Goal: Task Accomplishment & Management: Manage account settings

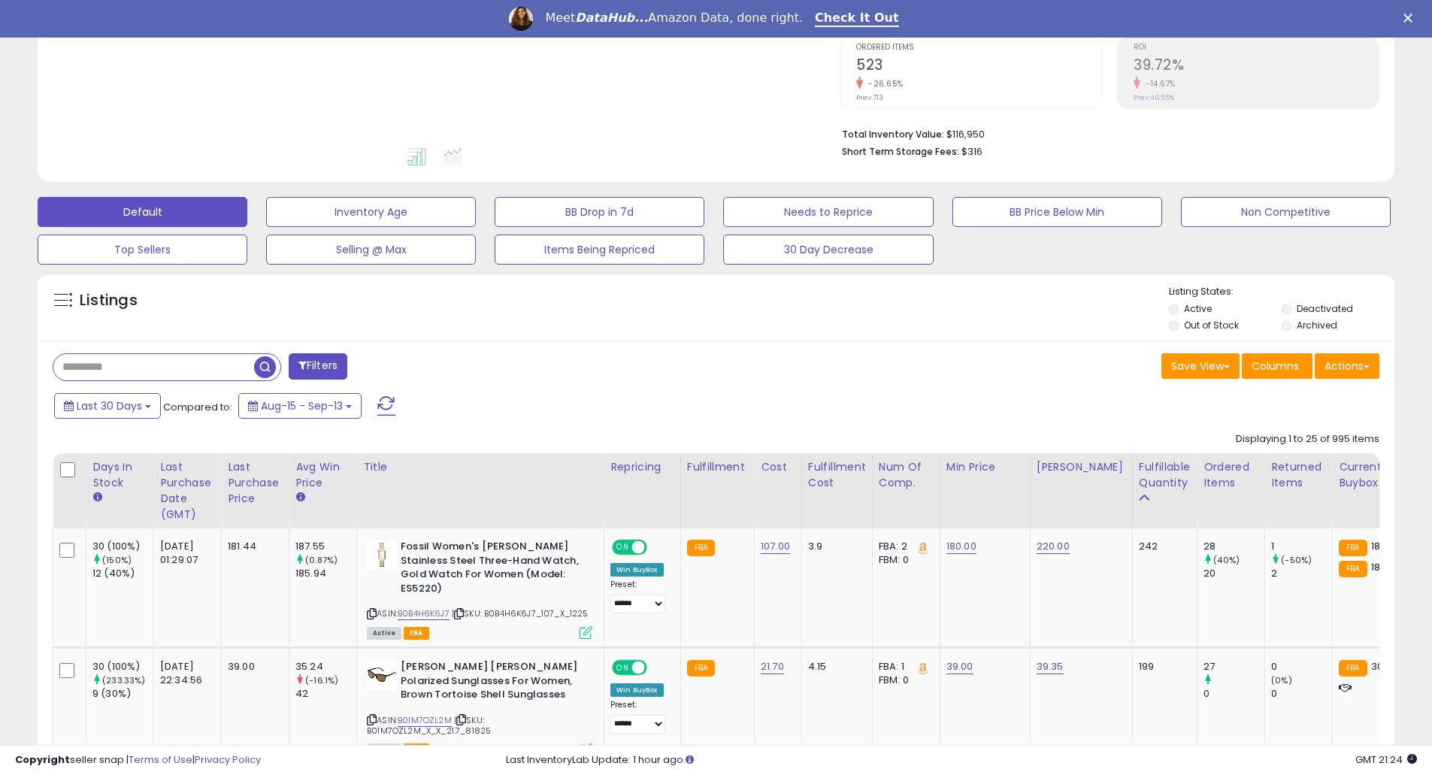
scroll to position [401, 0]
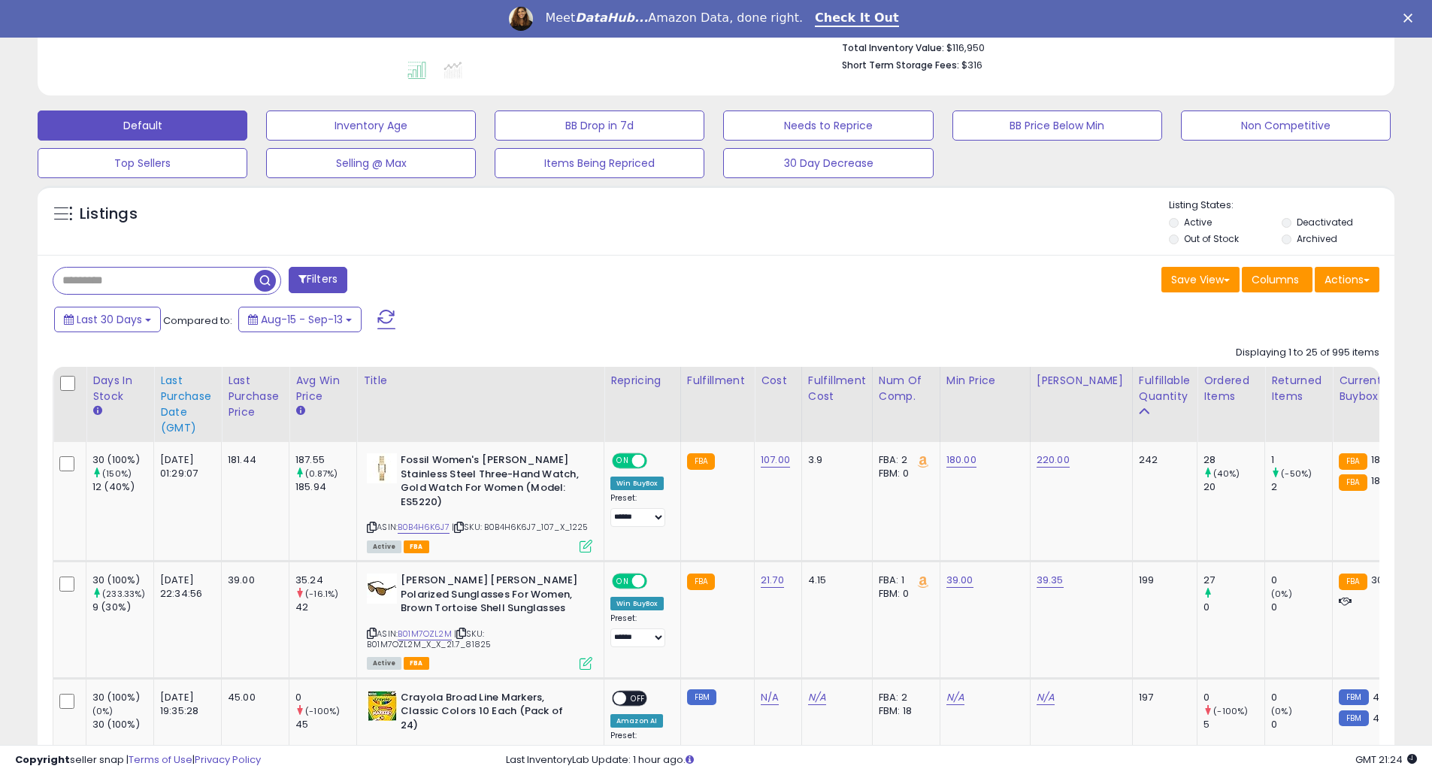
click at [179, 376] on div "Last Purchase Date (GMT)" at bounding box center [187, 404] width 55 height 63
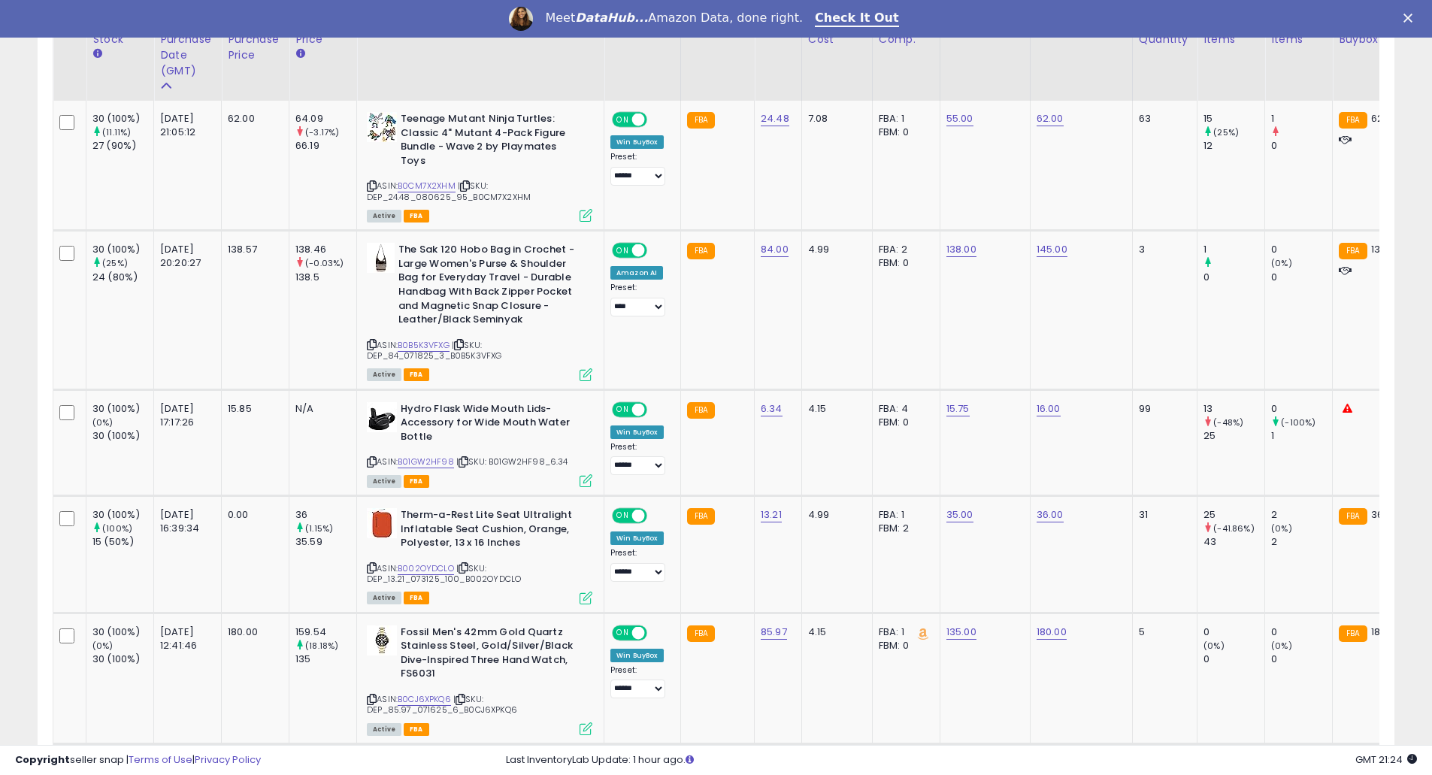
scroll to position [801, 0]
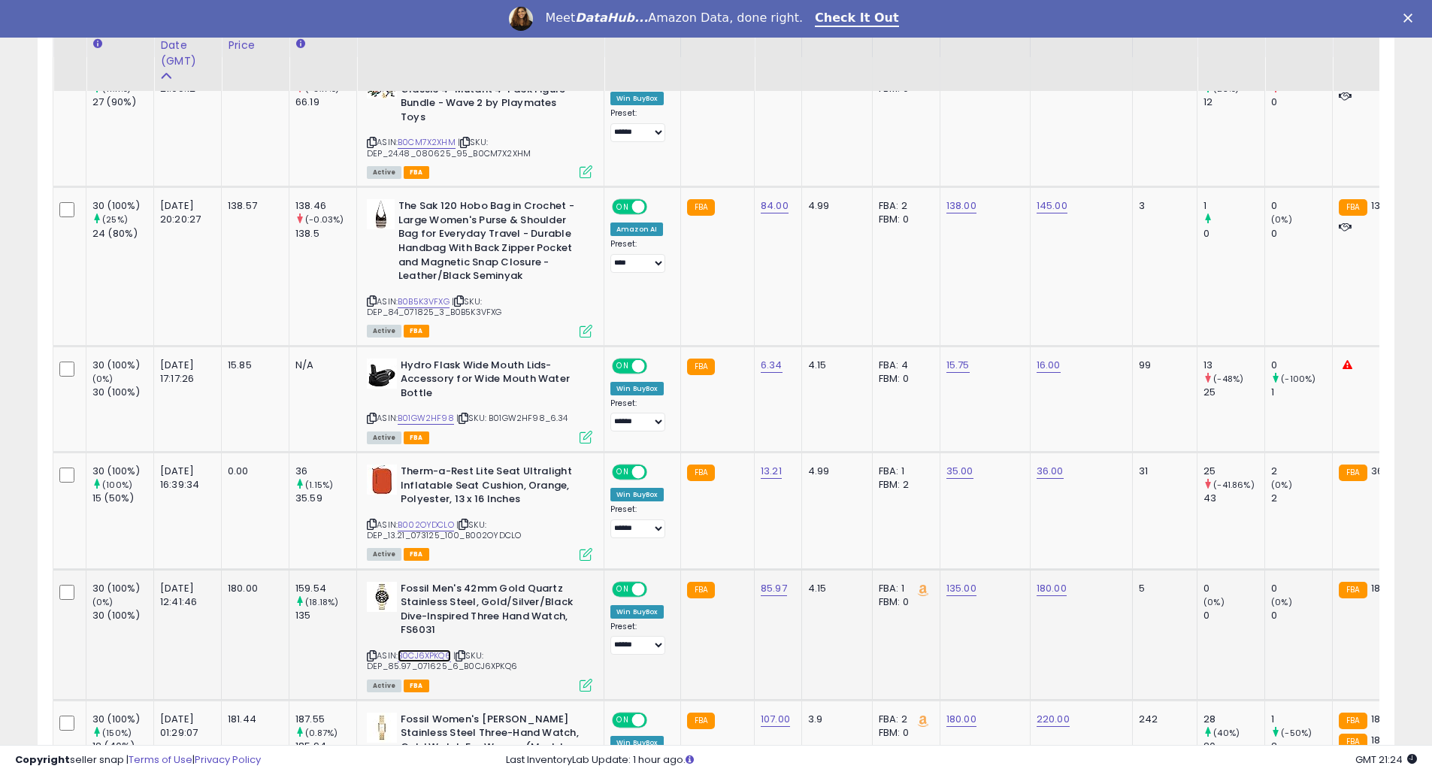
click at [421, 650] on link "B0CJ6XPKQ6" at bounding box center [424, 656] width 53 height 13
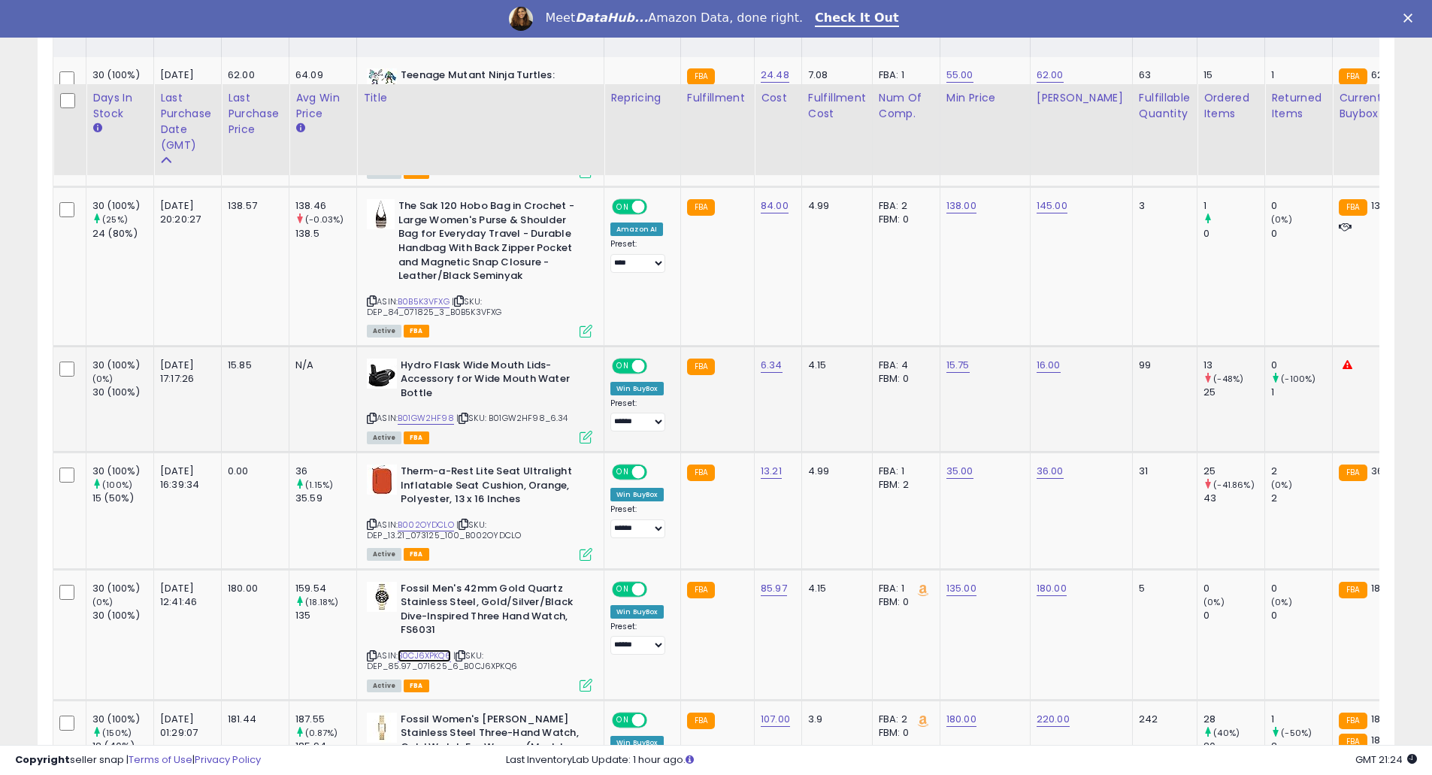
scroll to position [1002, 0]
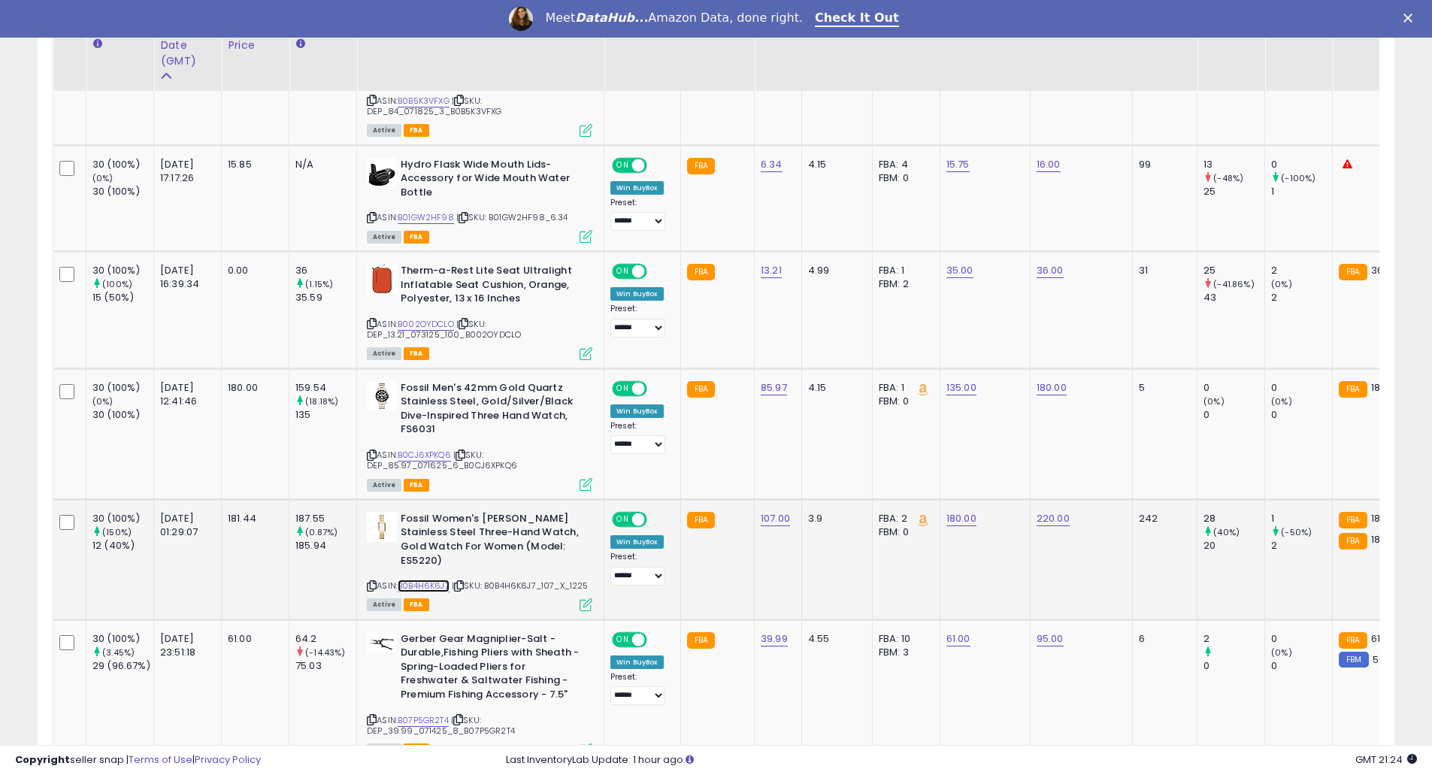
click at [439, 580] on link "B0B4H6K6J7" at bounding box center [424, 586] width 52 height 13
click at [967, 511] on link "180.00" at bounding box center [962, 518] width 30 height 15
drag, startPoint x: 940, startPoint y: 457, endPoint x: 803, endPoint y: 454, distance: 136.9
type input "***"
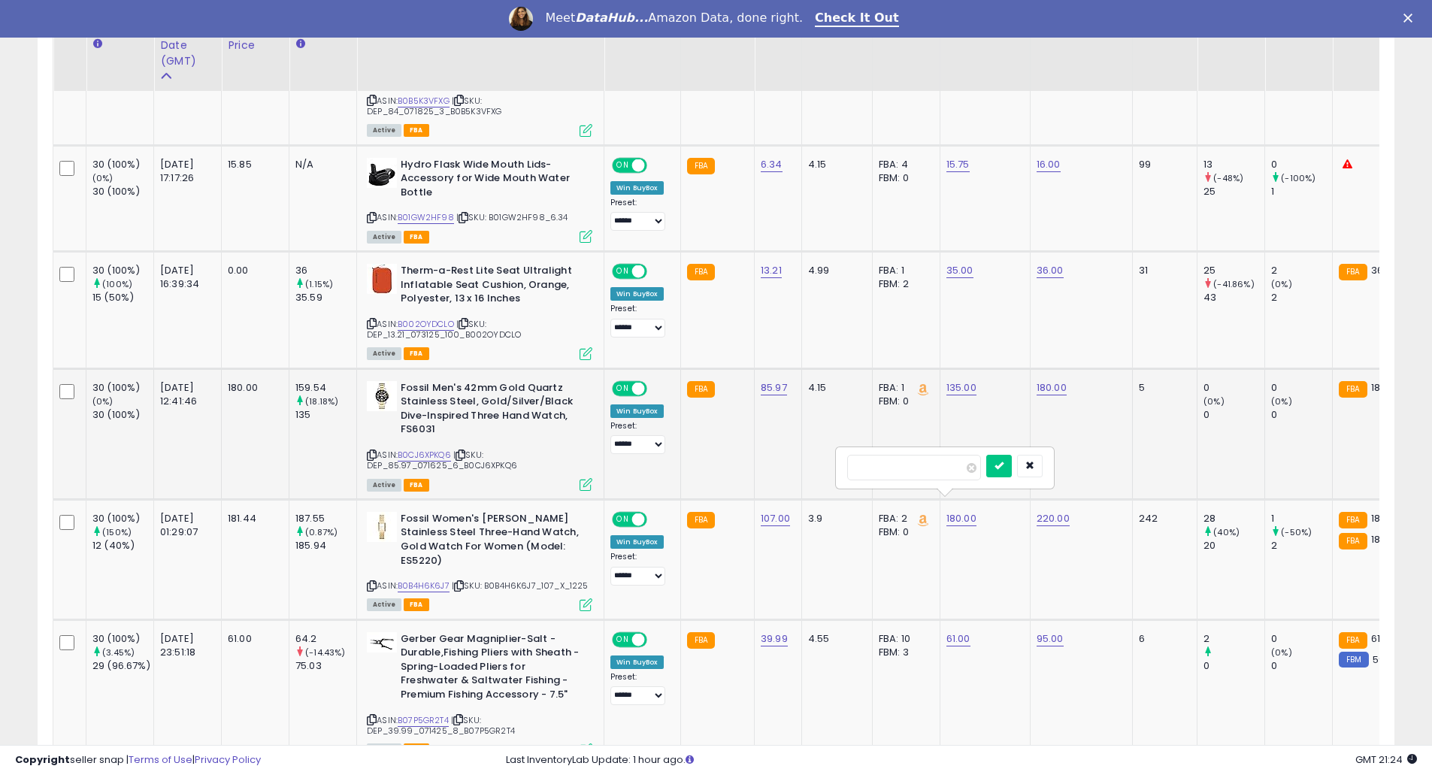
click button "submit" at bounding box center [999, 466] width 26 height 23
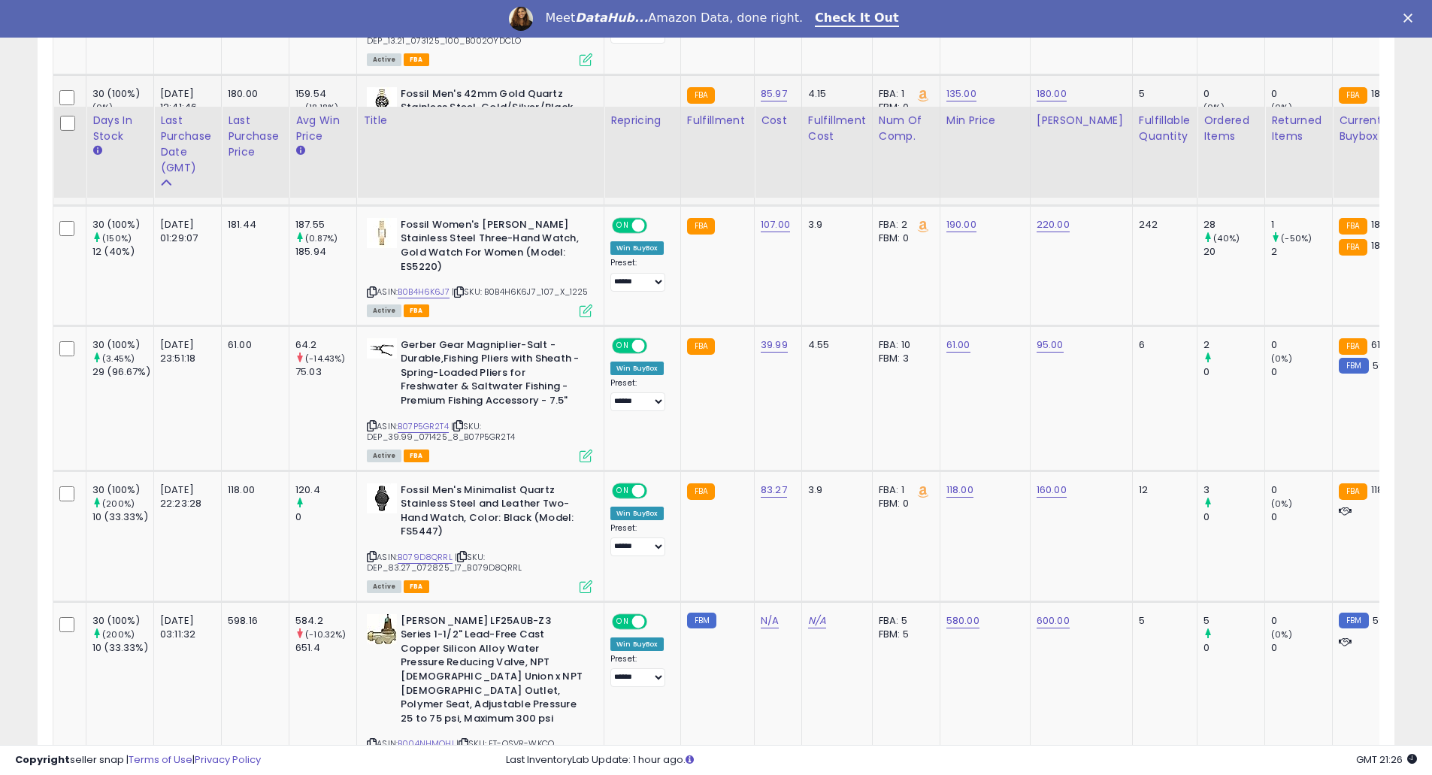
scroll to position [1403, 0]
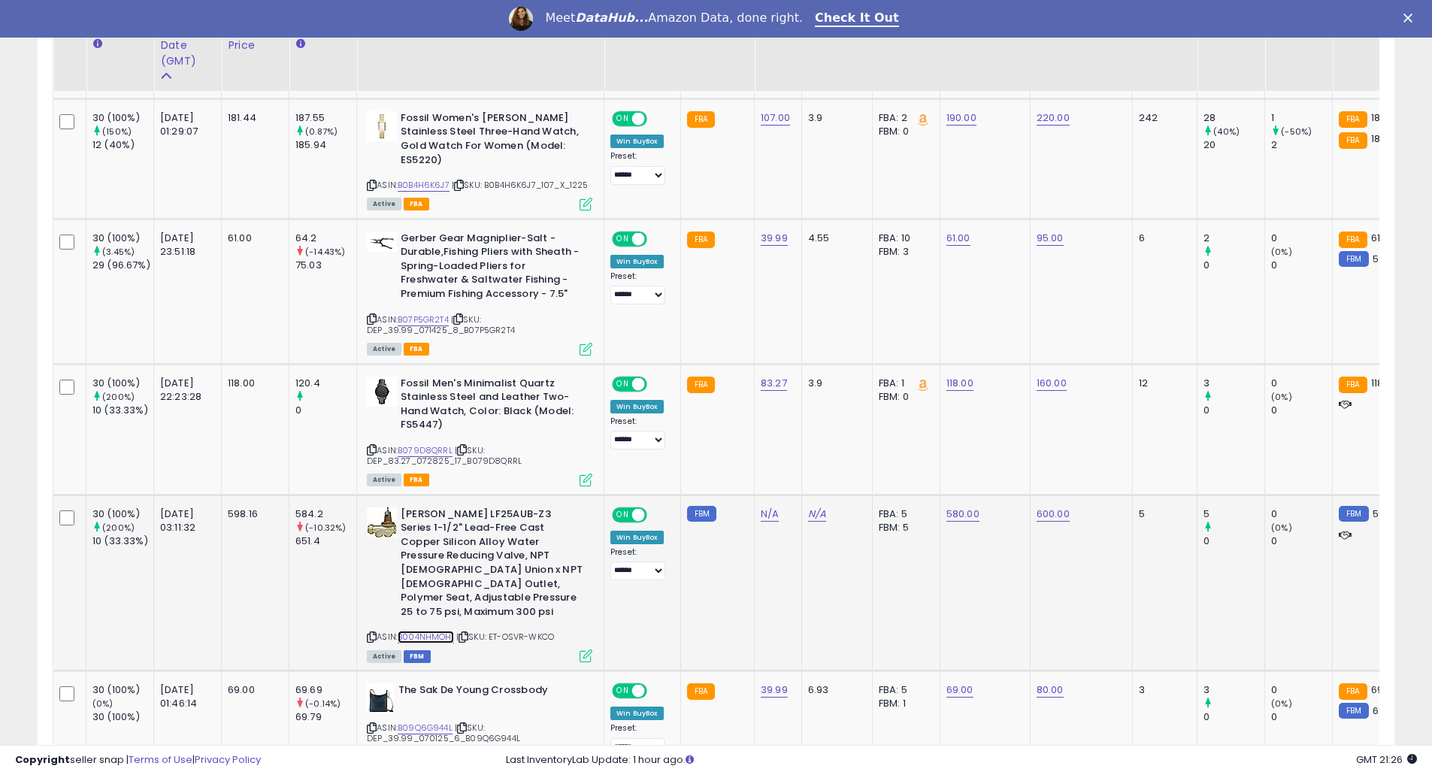
click at [444, 631] on link "B004NHMOHI" at bounding box center [426, 637] width 56 height 13
click at [956, 509] on link "580.00" at bounding box center [963, 514] width 33 height 15
drag, startPoint x: 950, startPoint y: 478, endPoint x: 756, endPoint y: 458, distance: 195.0
click at [988, 461] on button "submit" at bounding box center [1001, 472] width 26 height 23
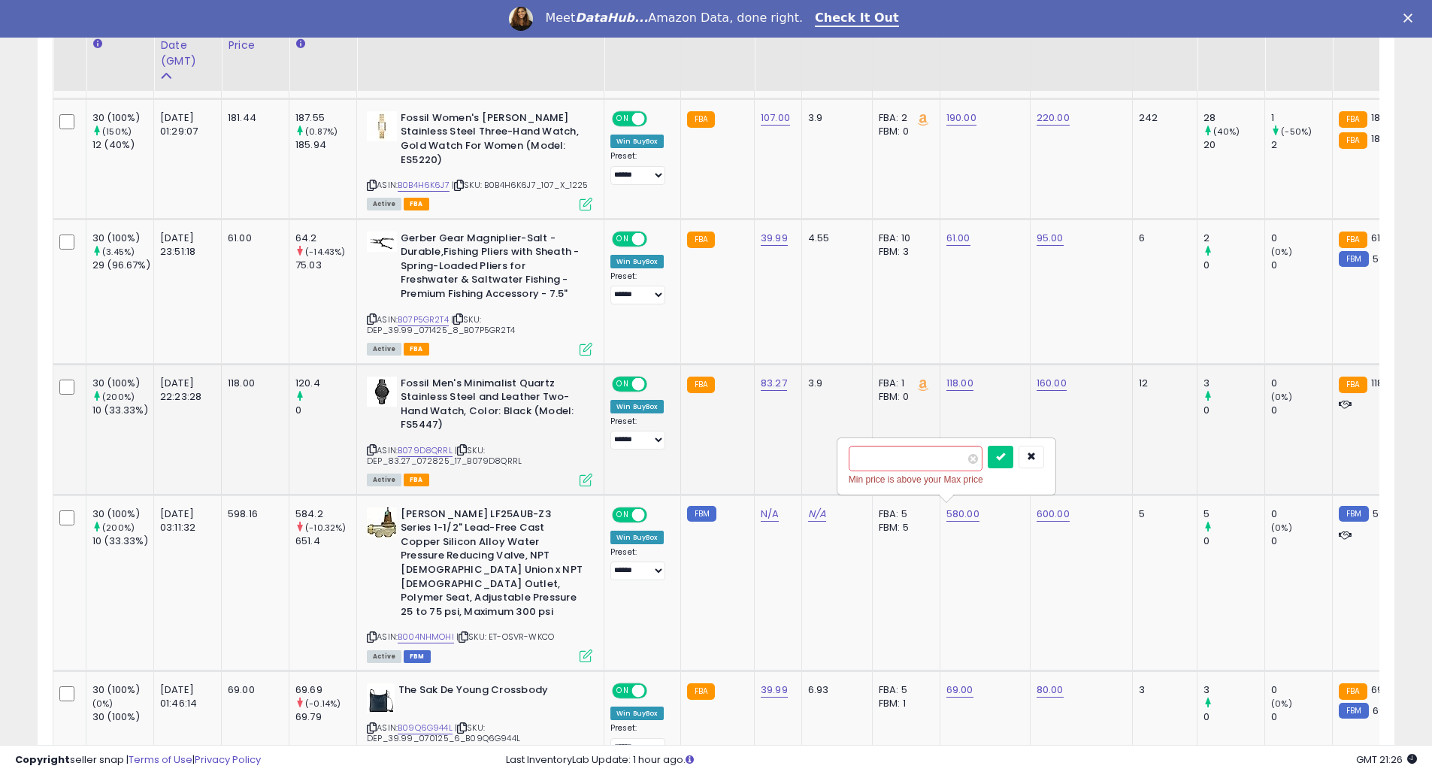
drag, startPoint x: 764, startPoint y: 453, endPoint x: 752, endPoint y: 450, distance: 12.2
type input "***"
click button "submit" at bounding box center [1001, 457] width 26 height 23
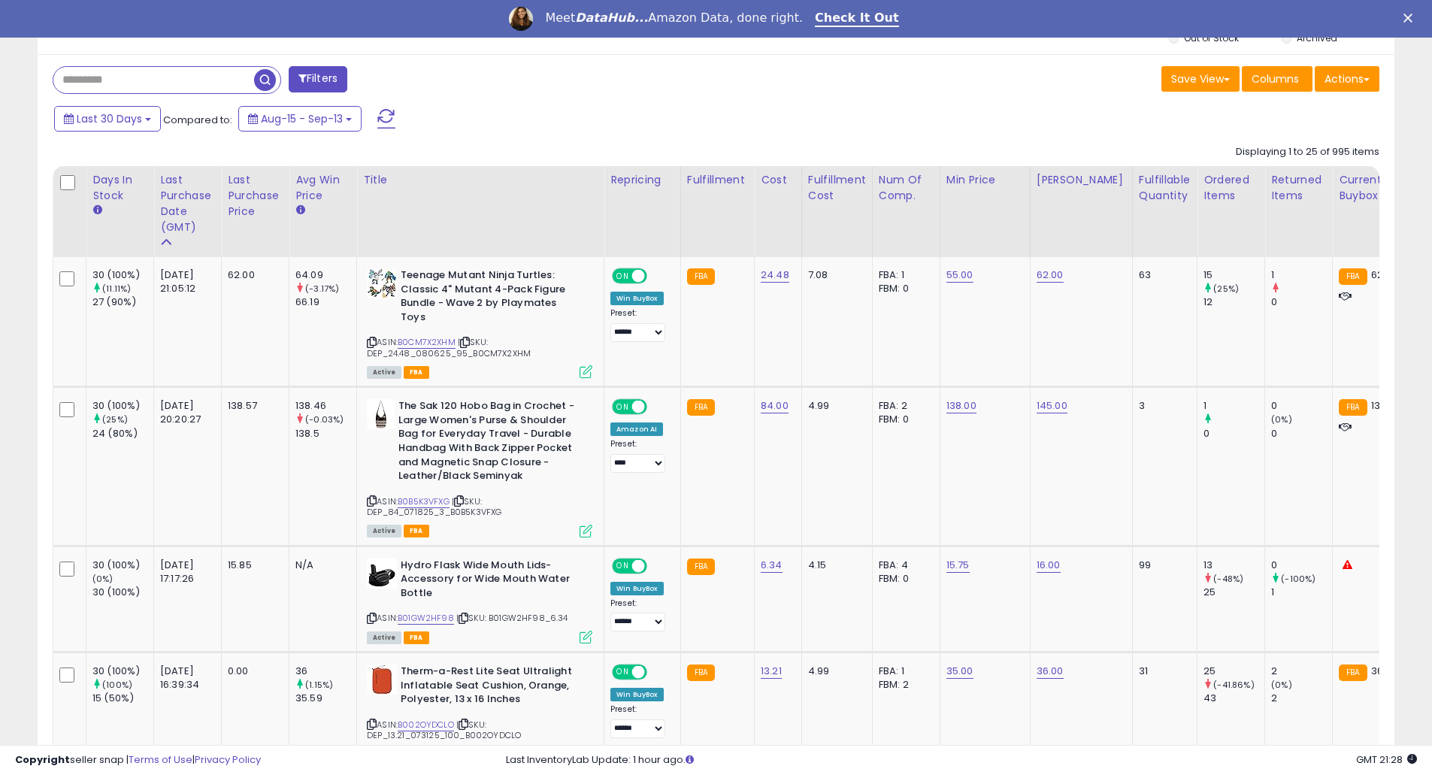
scroll to position [0, 0]
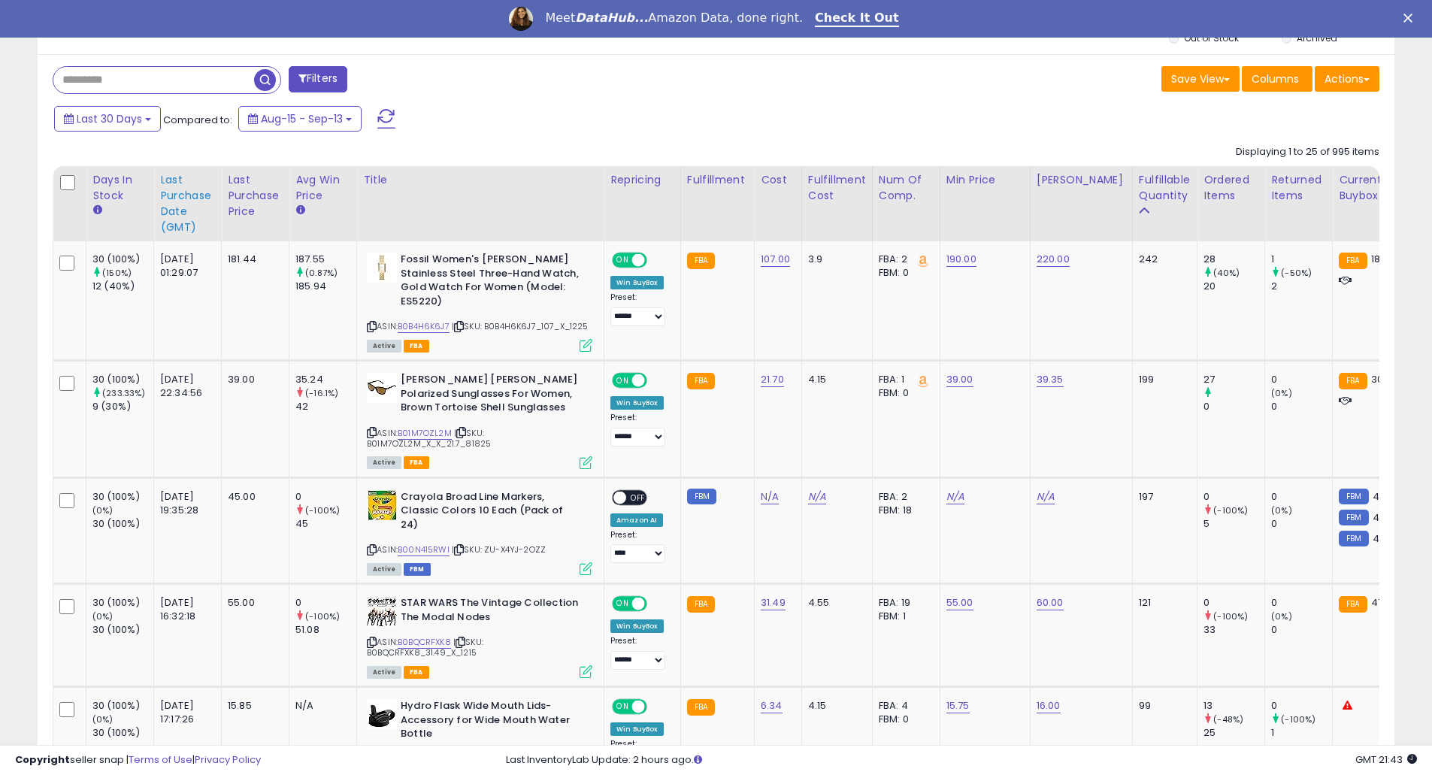
scroll to position [308, 787]
click at [190, 208] on div "Last Purchase Date (GMT)" at bounding box center [187, 203] width 55 height 63
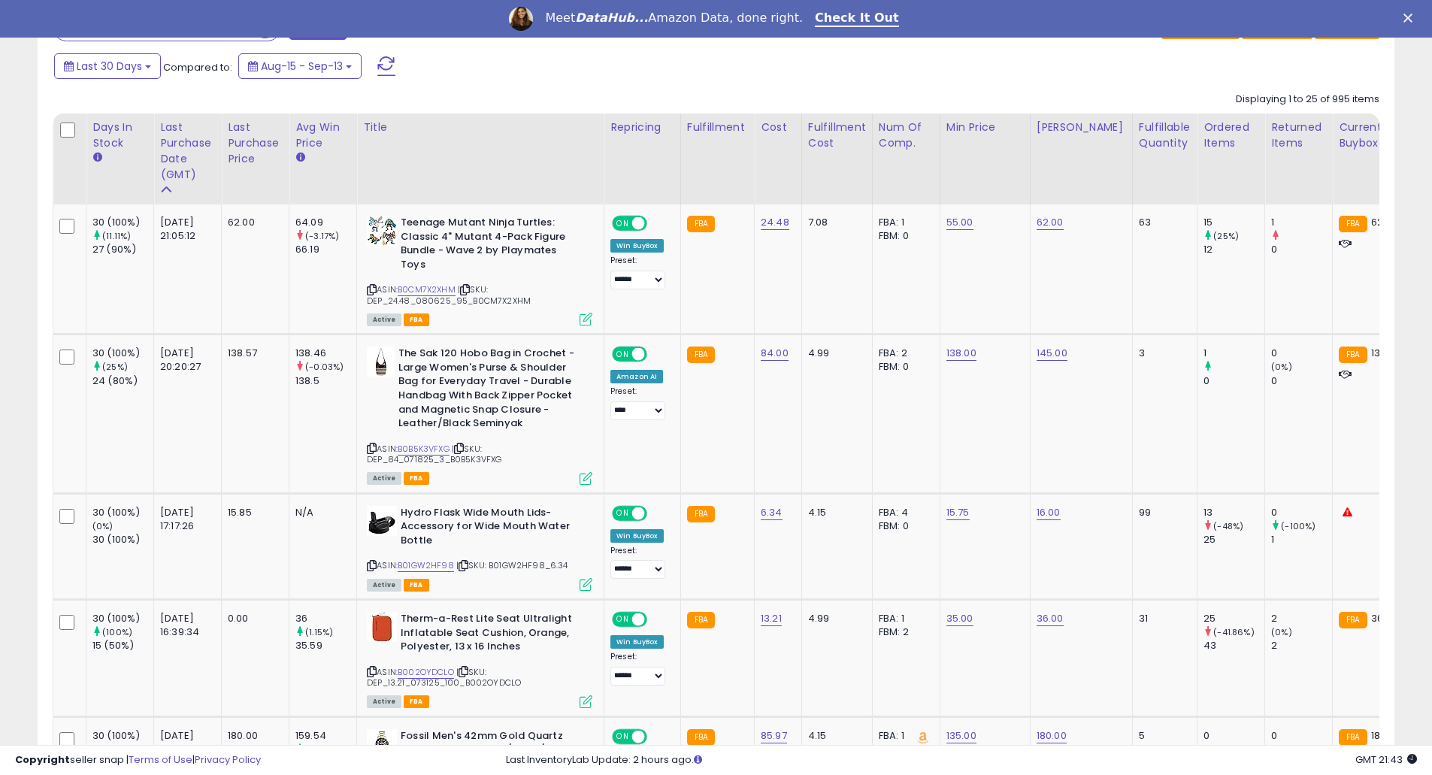
scroll to position [601, 0]
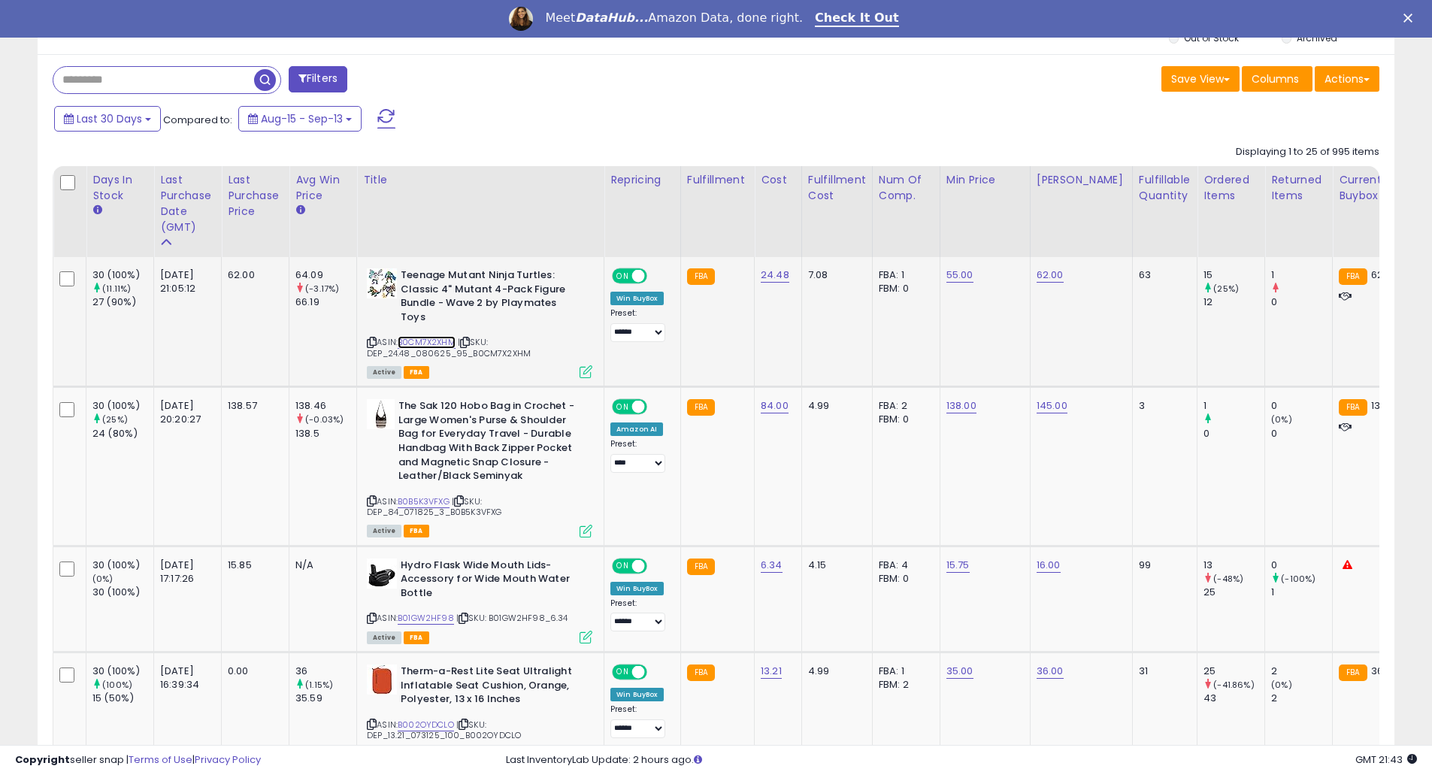
click at [447, 336] on link "B0CM7X2XHM" at bounding box center [427, 342] width 58 height 13
click at [424, 495] on link "B0B5K3VFXG" at bounding box center [424, 501] width 52 height 13
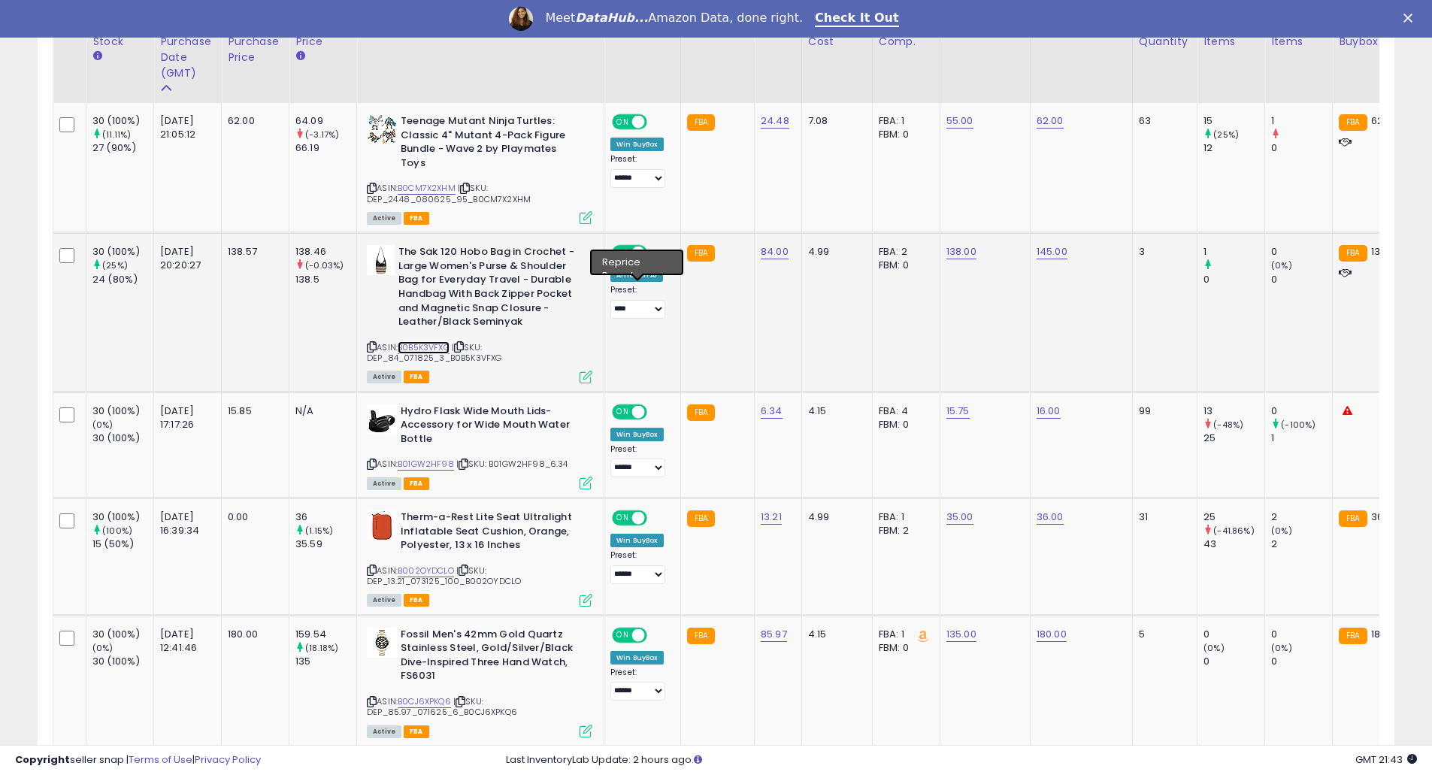
scroll to position [802, 0]
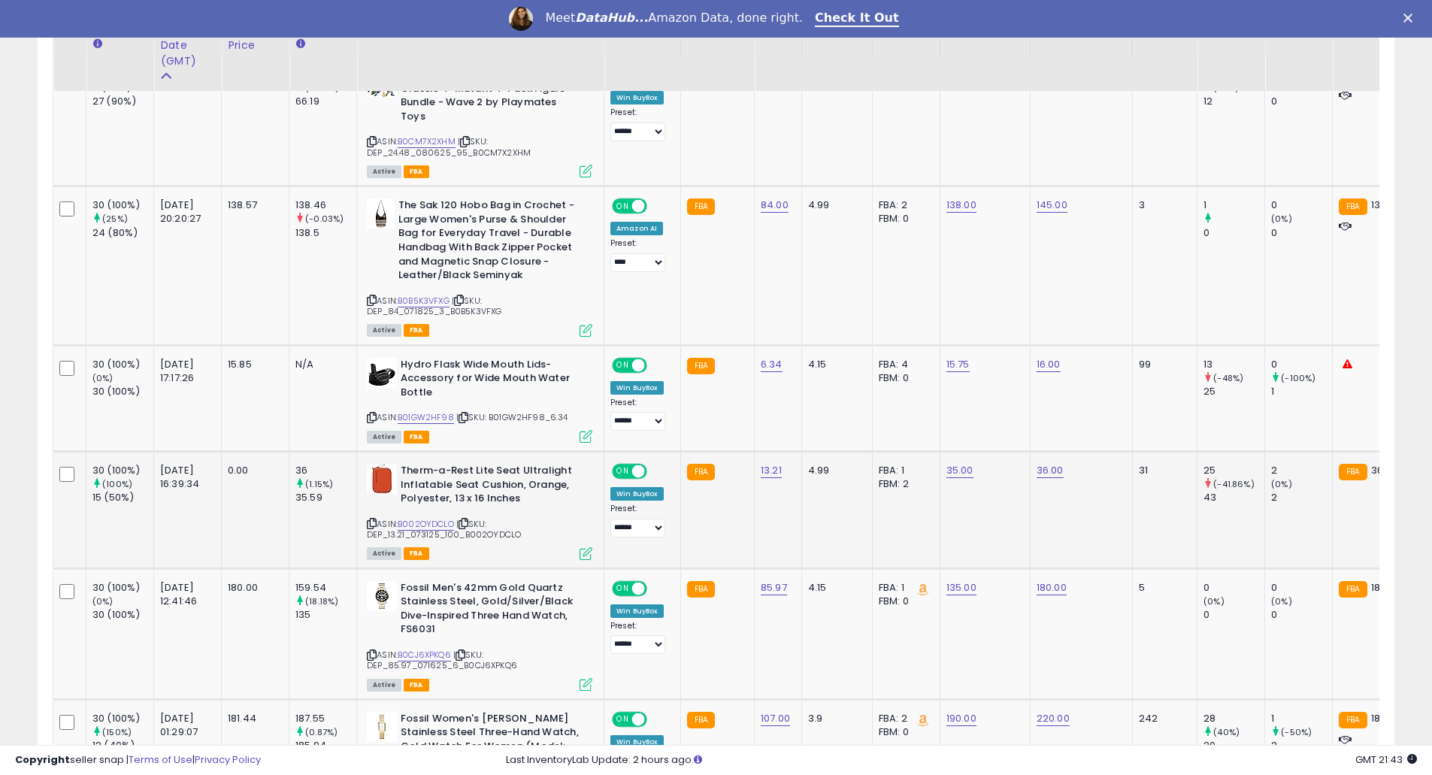
click at [420, 518] on span "| SKU: DEP_13.21_073125_100_B002OYDCLO" at bounding box center [444, 529] width 154 height 23
click at [424, 518] on link "B002OYDCLO" at bounding box center [426, 524] width 56 height 13
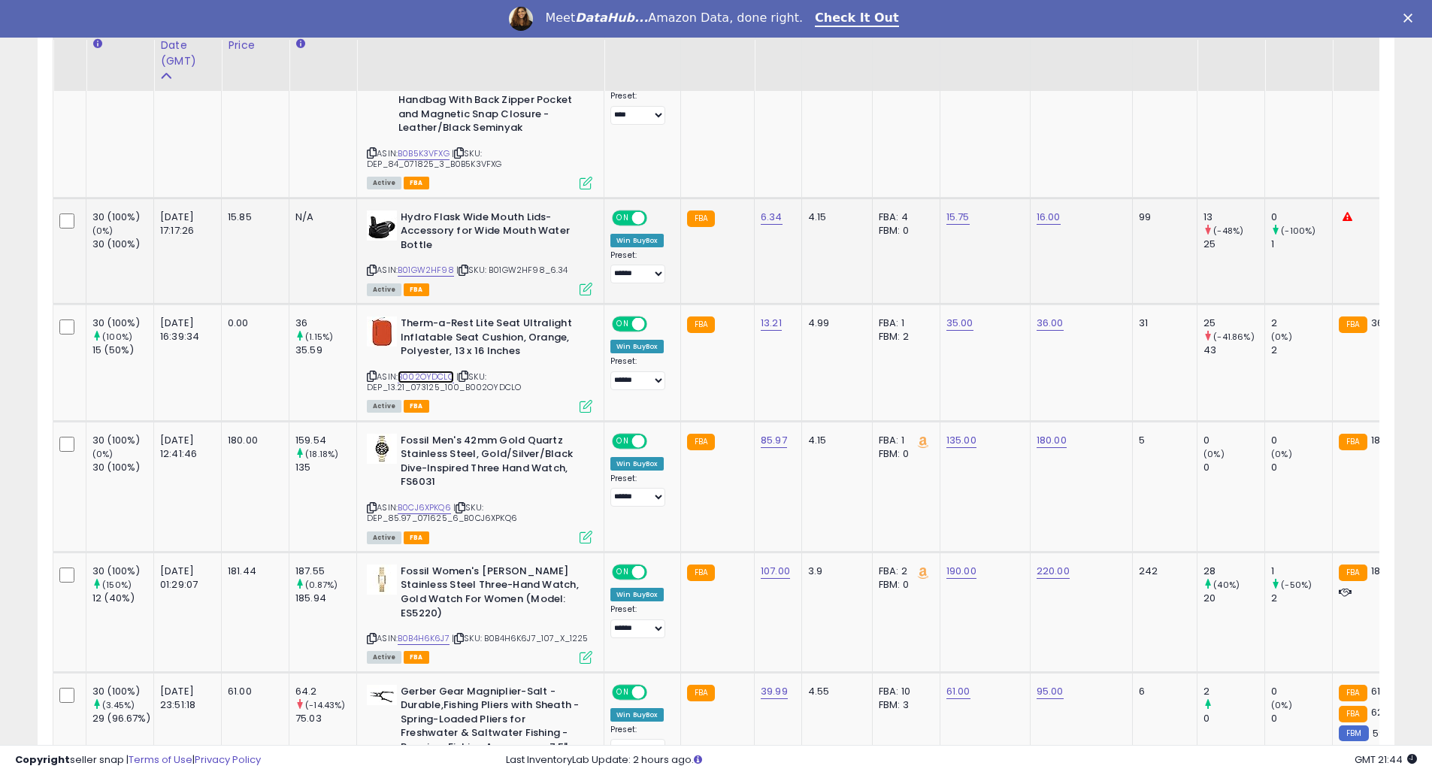
scroll to position [1002, 0]
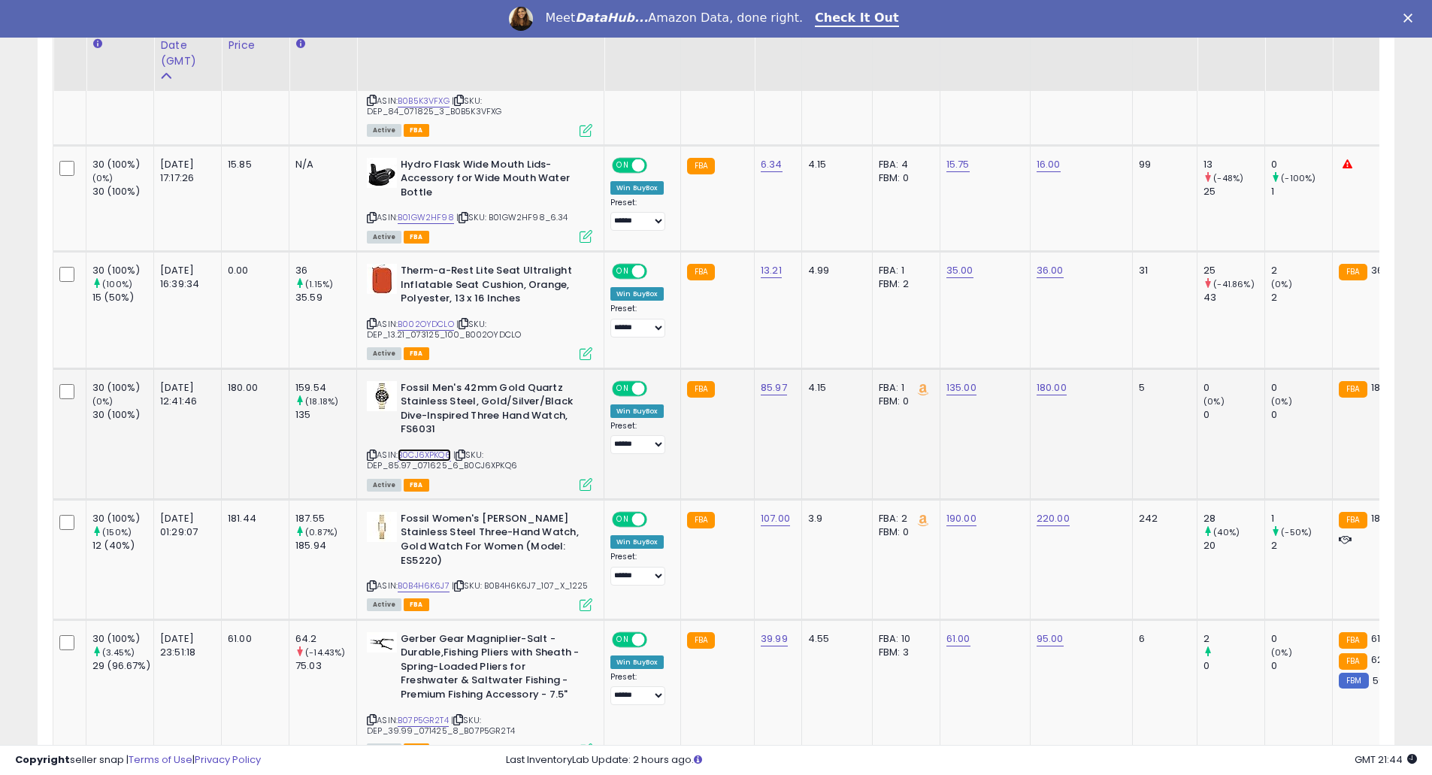
click at [411, 449] on link "B0CJ6XPKQ6" at bounding box center [424, 455] width 53 height 13
click at [435, 580] on link "B0B4H6K6J7" at bounding box center [424, 586] width 52 height 13
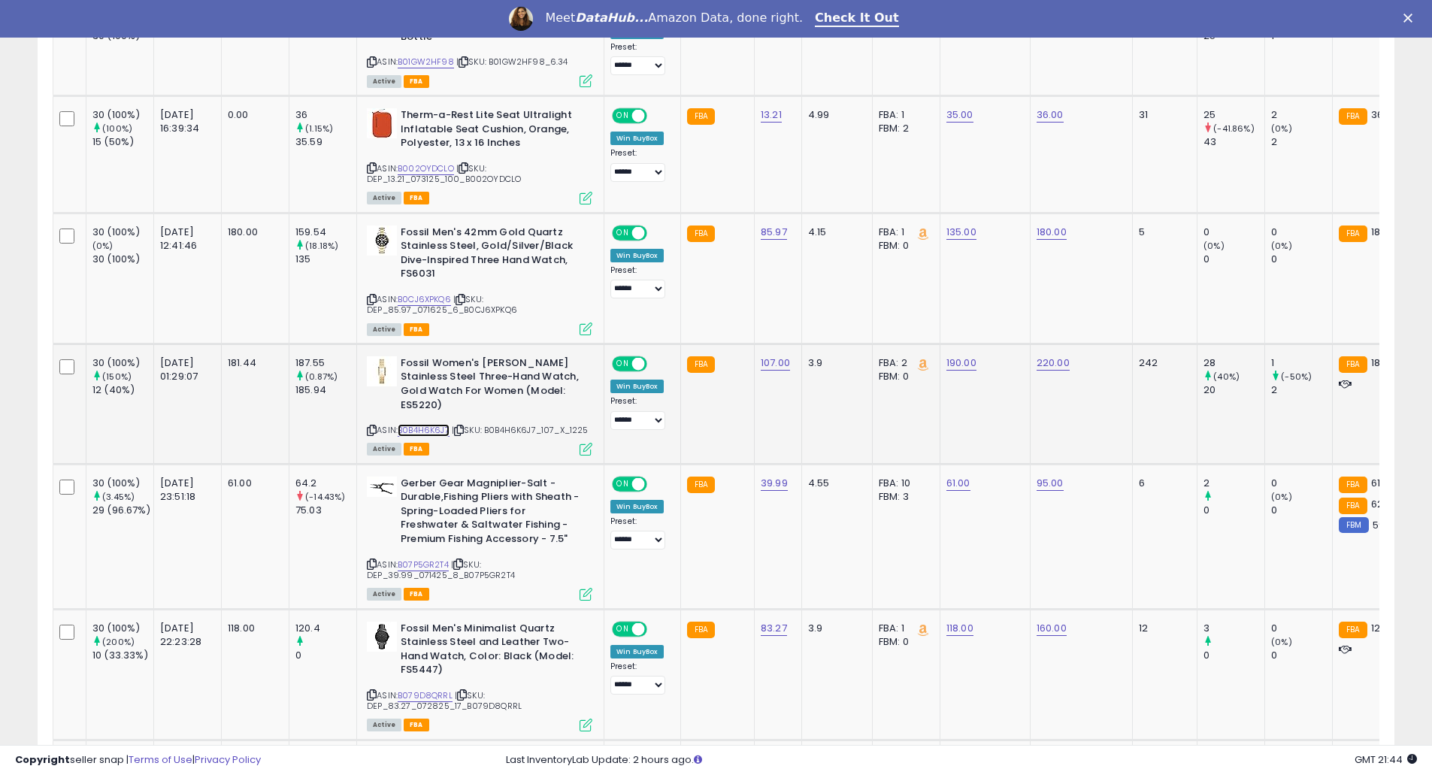
scroll to position [1203, 0]
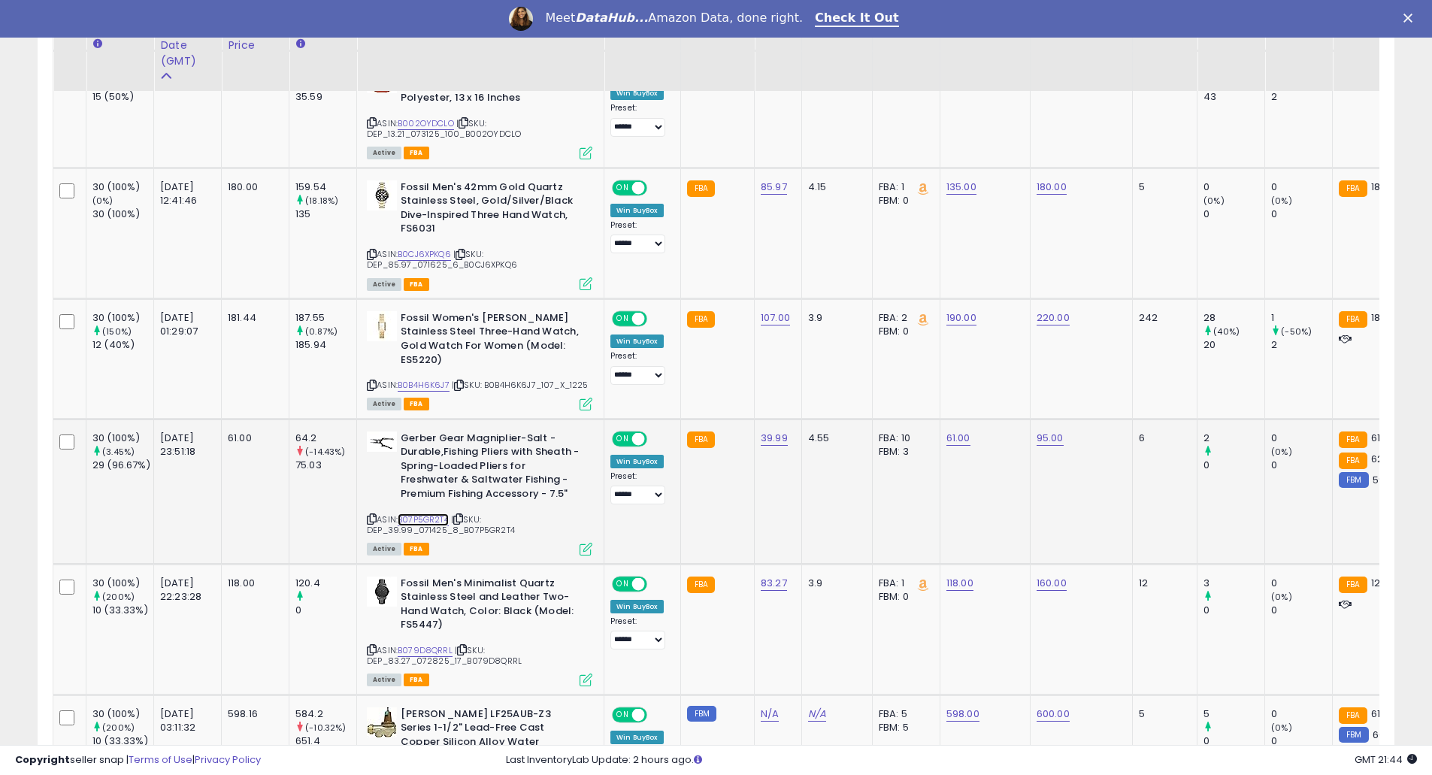
click at [418, 513] on link "B07P5GR2T4" at bounding box center [423, 519] width 51 height 13
click at [425, 514] on link "B07P5GR2T4" at bounding box center [423, 519] width 51 height 13
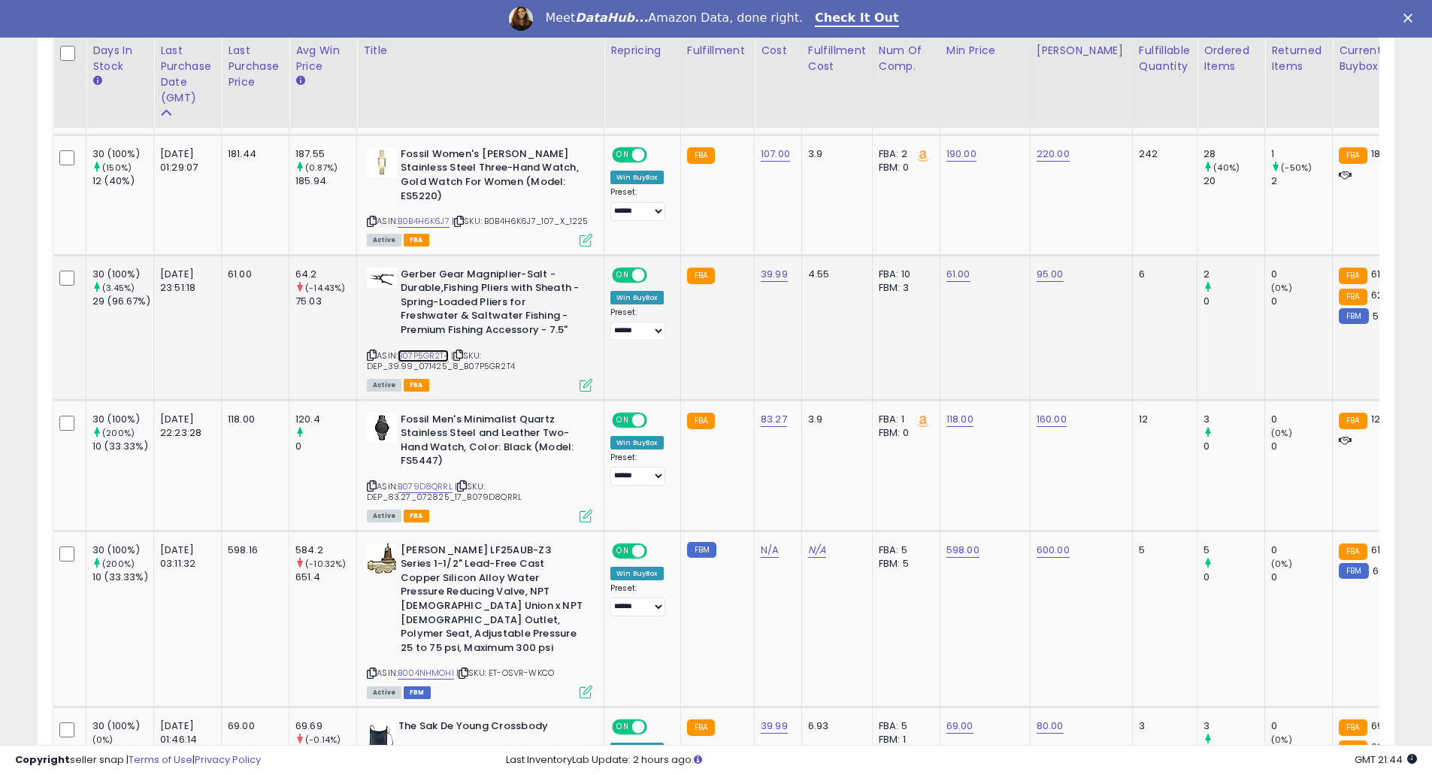
scroll to position [1404, 0]
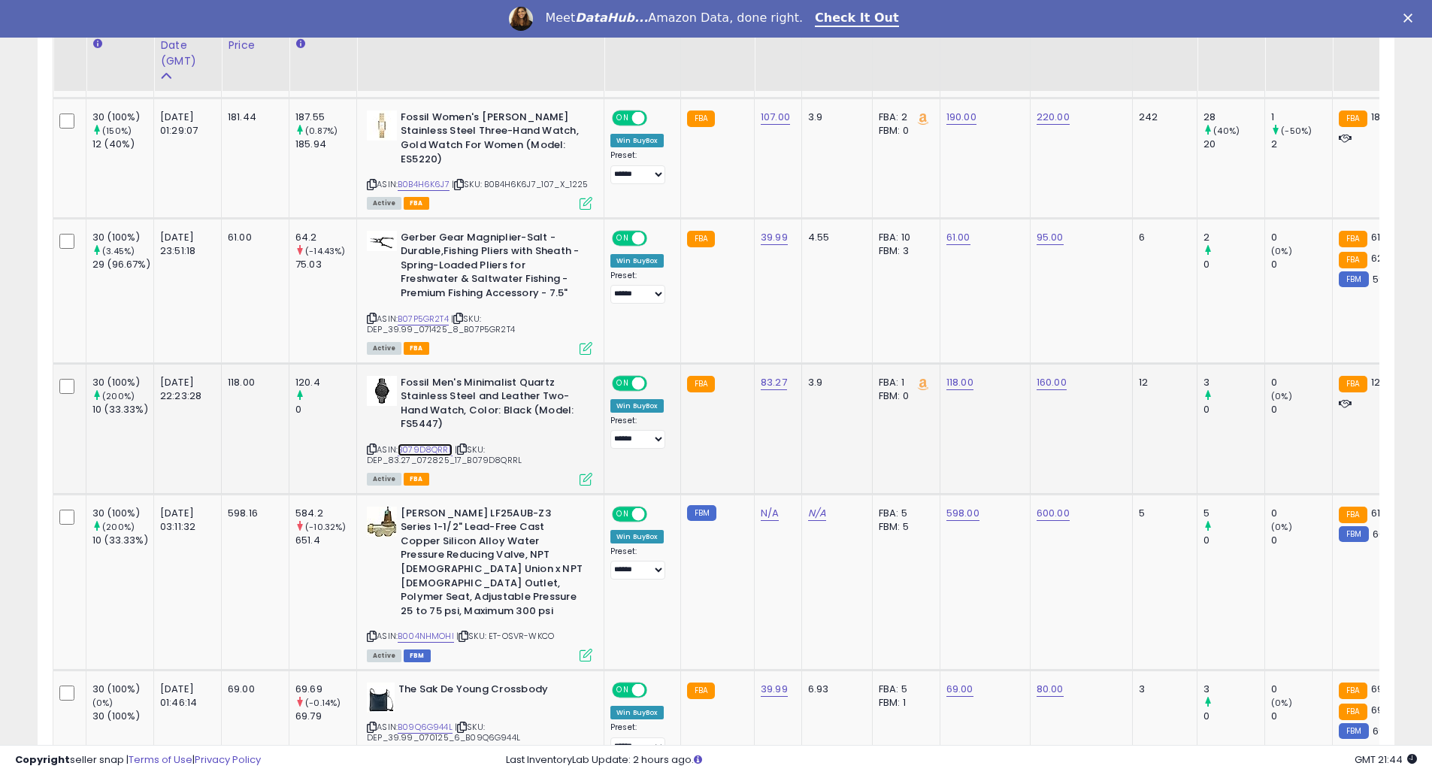
click at [442, 447] on link "B079D8QRRL" at bounding box center [425, 450] width 55 height 13
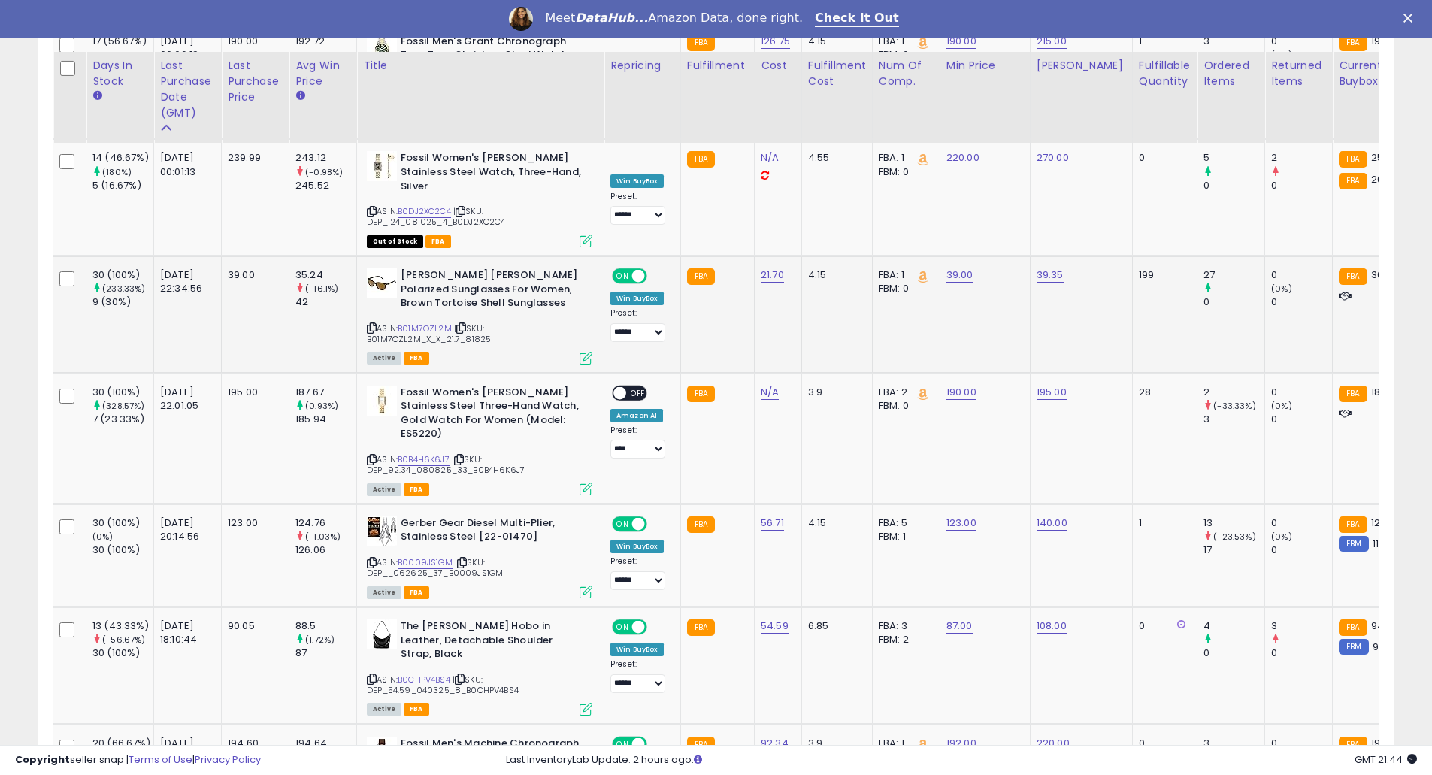
scroll to position [2205, 0]
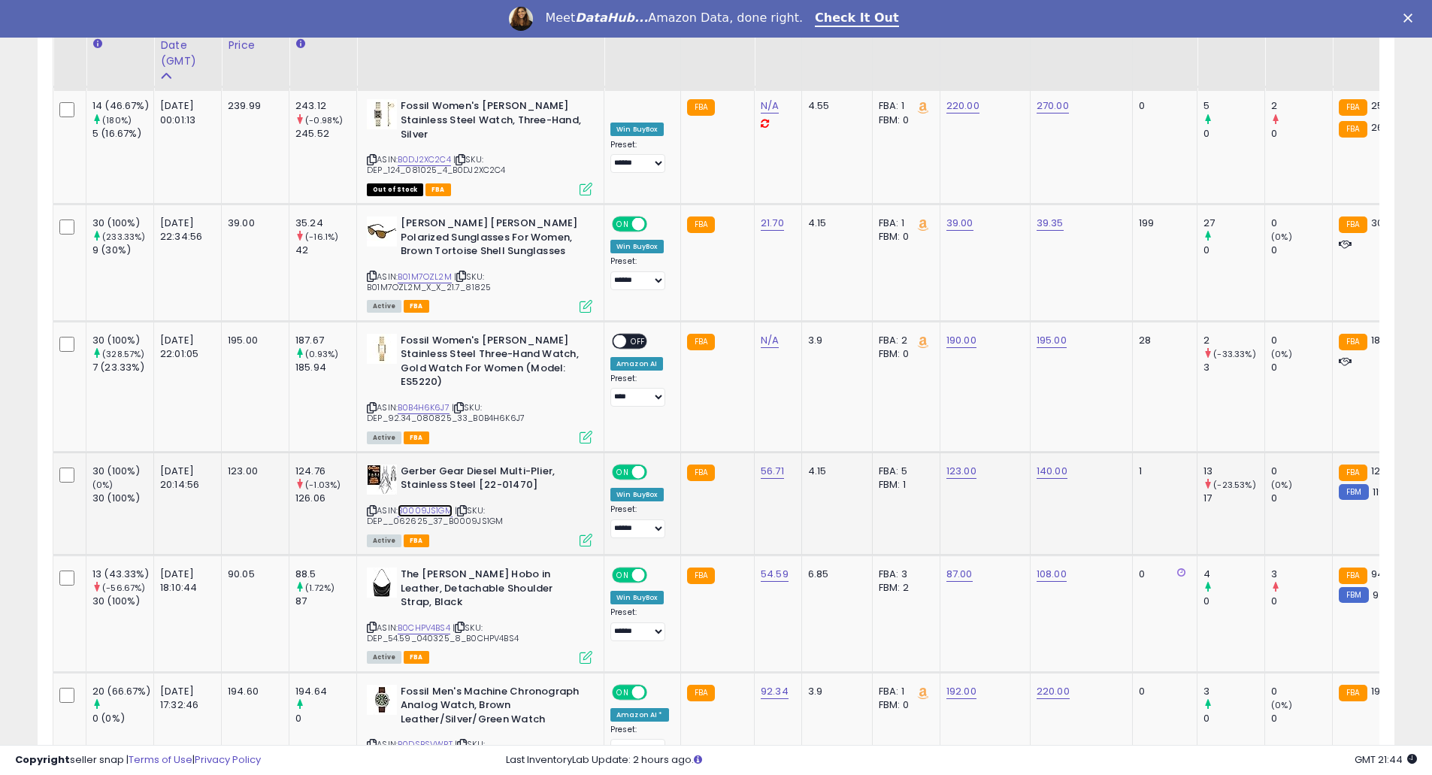
click at [404, 504] on link "B0009JS1GM" at bounding box center [425, 510] width 55 height 13
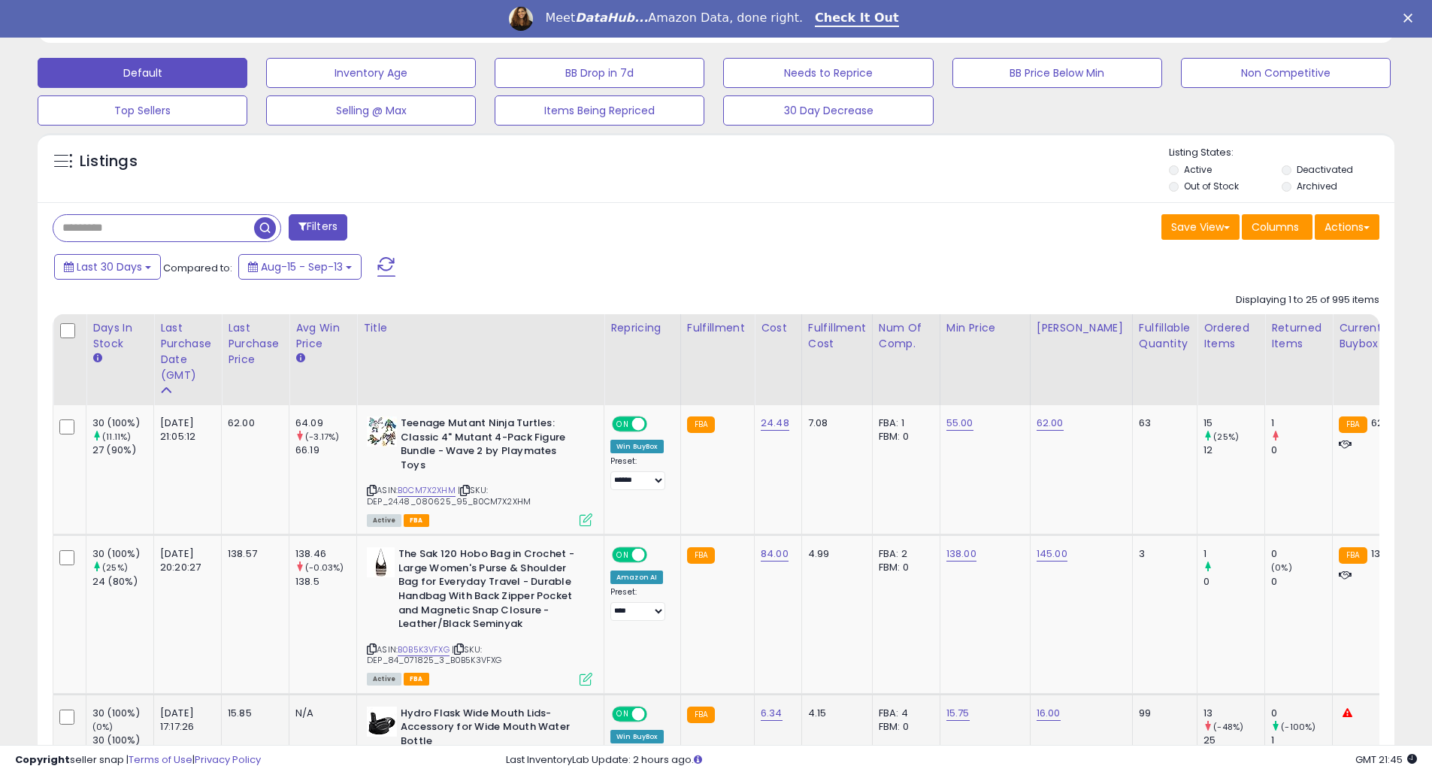
scroll to position [401, 0]
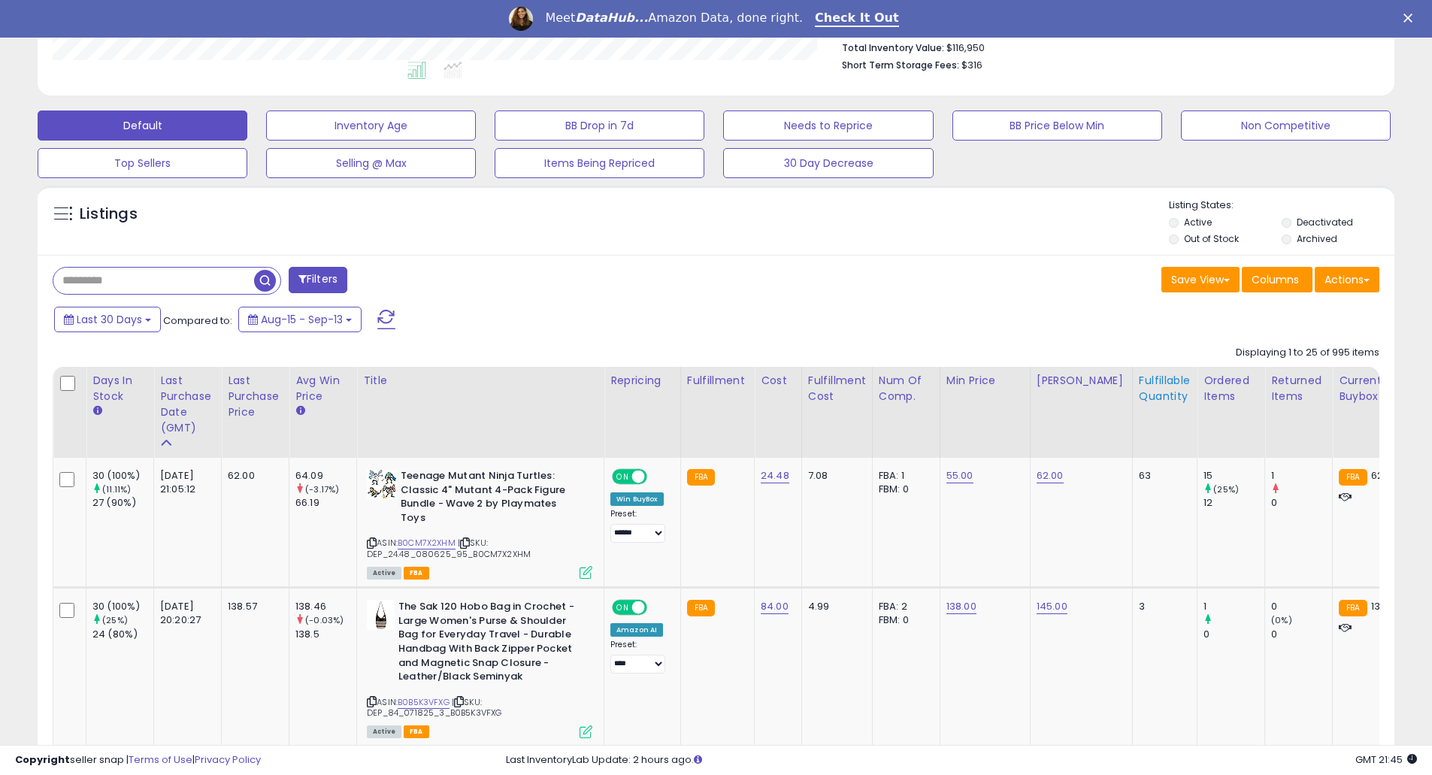
click at [1139, 380] on div "Fulfillable Quantity" at bounding box center [1165, 389] width 52 height 32
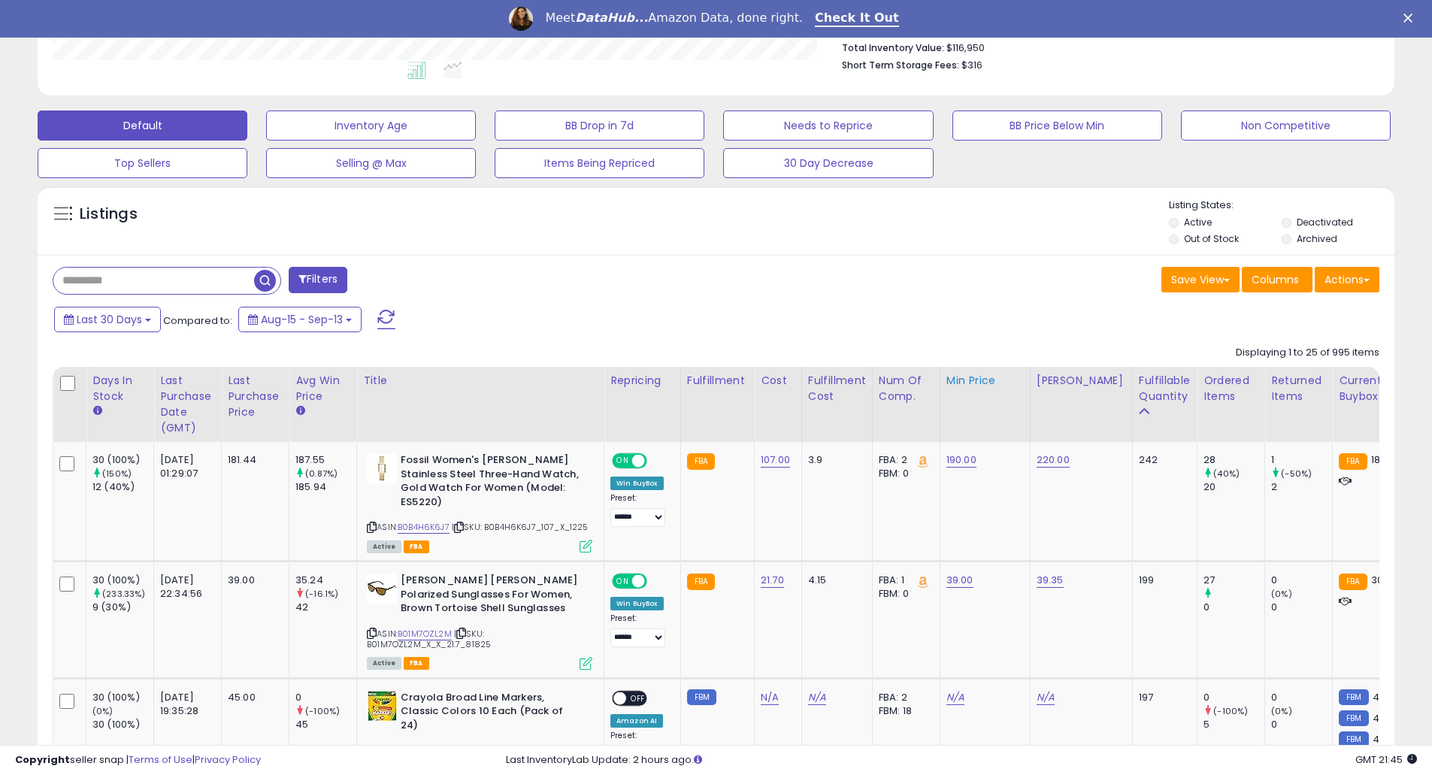
scroll to position [601, 0]
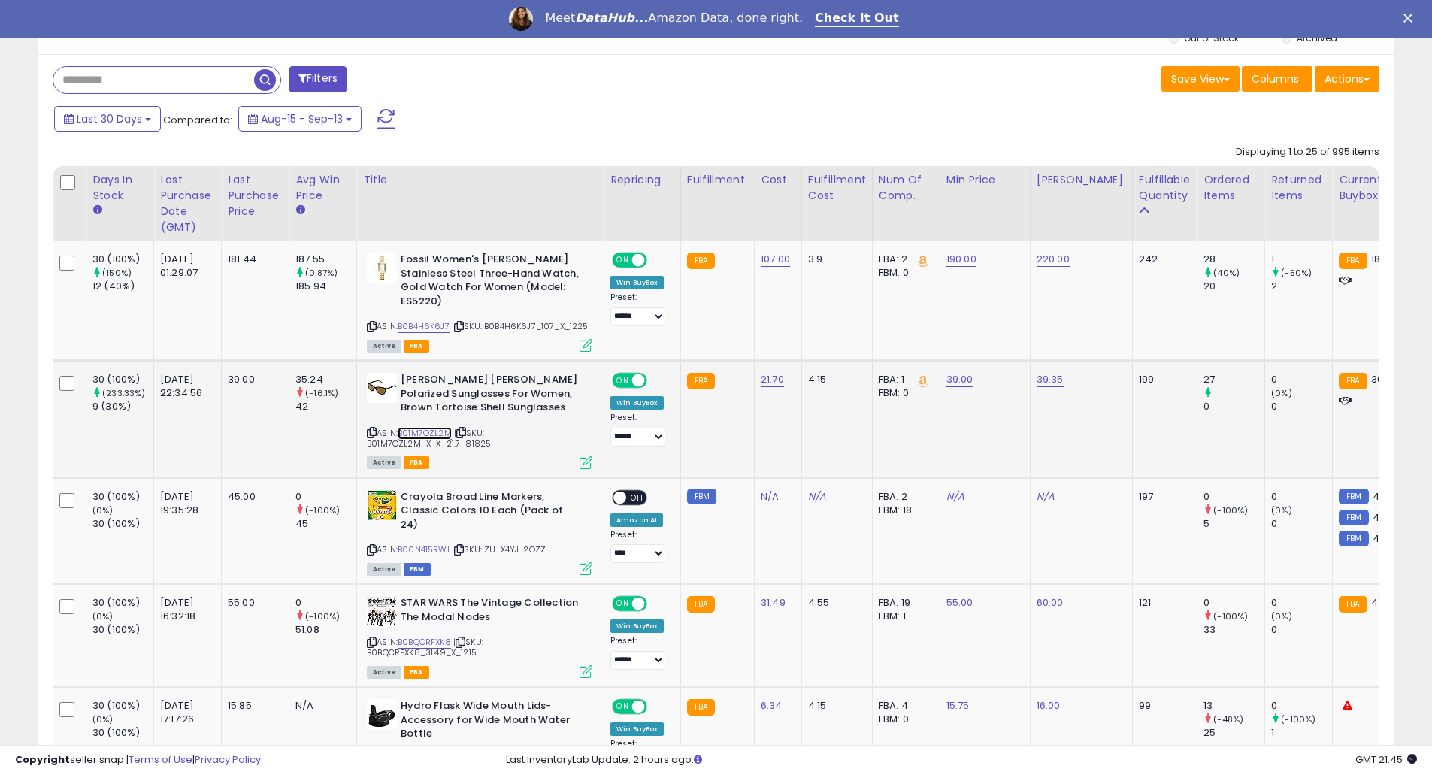
click at [431, 440] on link "B01M7OZL2M" at bounding box center [425, 433] width 54 height 13
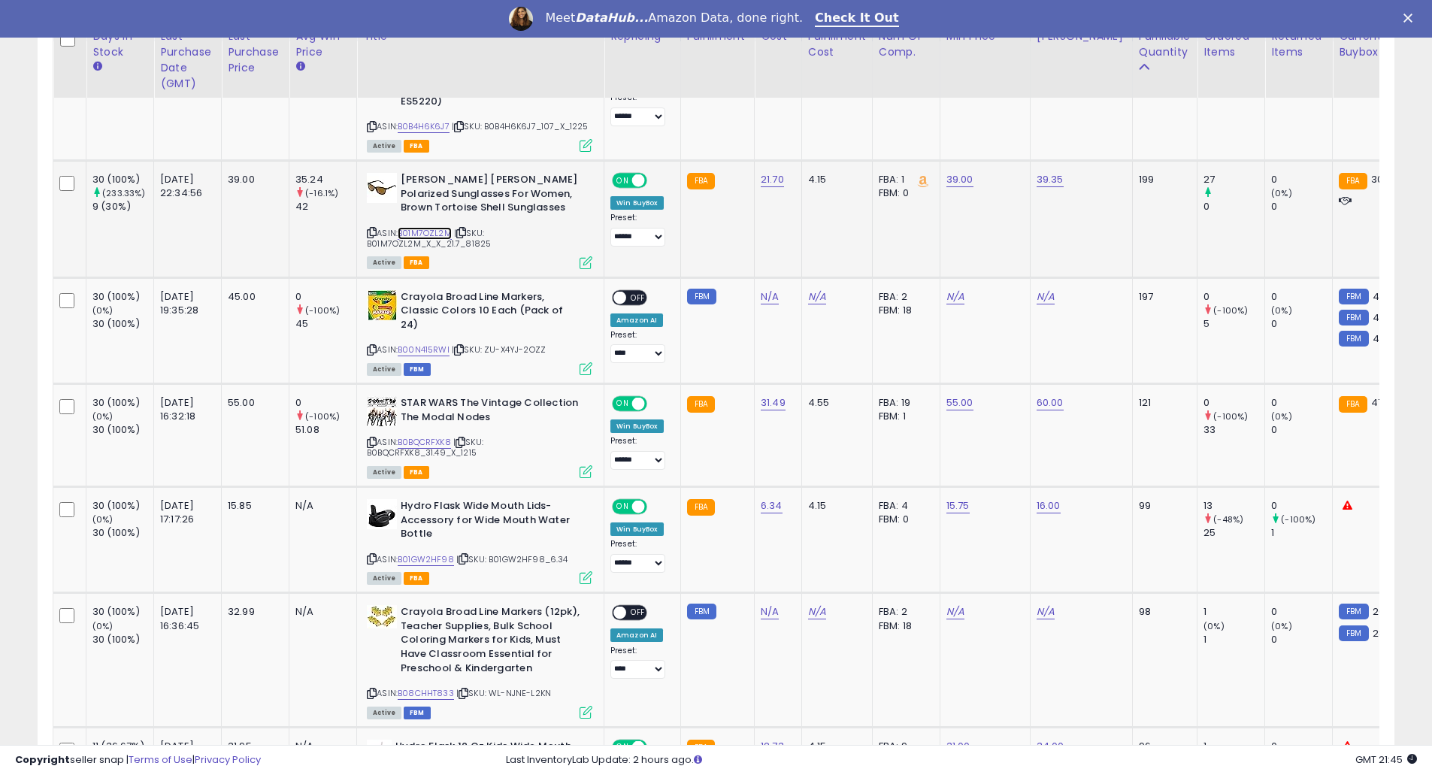
scroll to position [1002, 0]
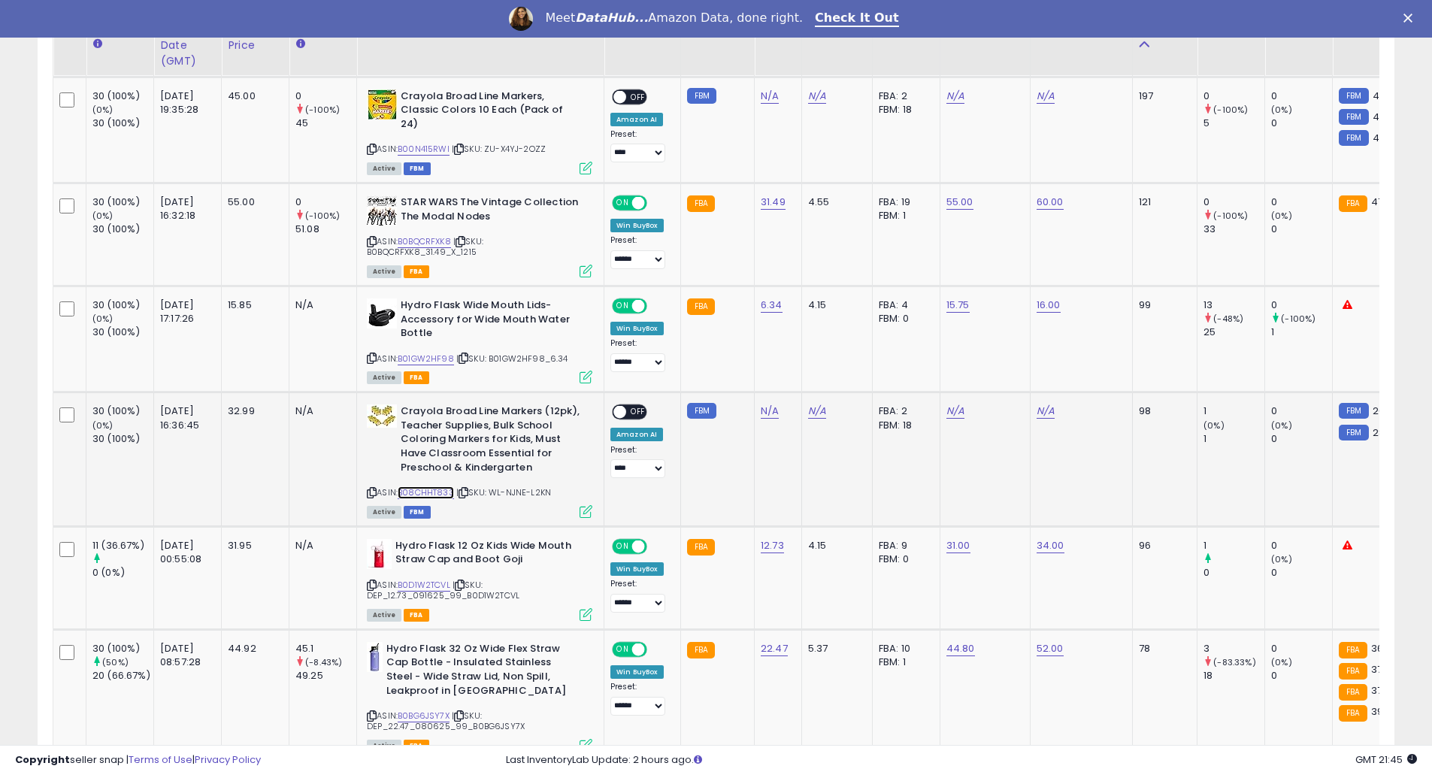
click at [447, 489] on link "B08CHHT833" at bounding box center [426, 492] width 56 height 13
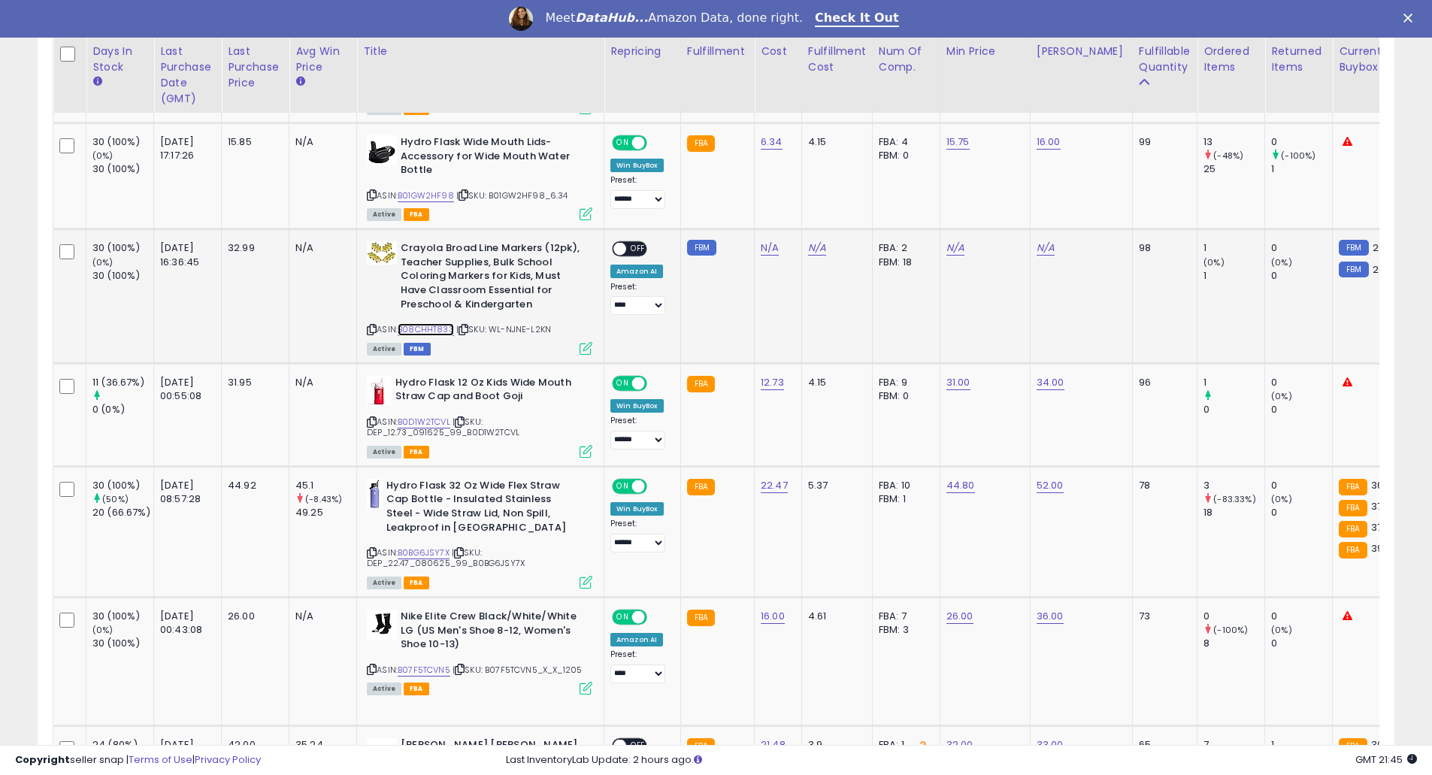
scroll to position [1203, 0]
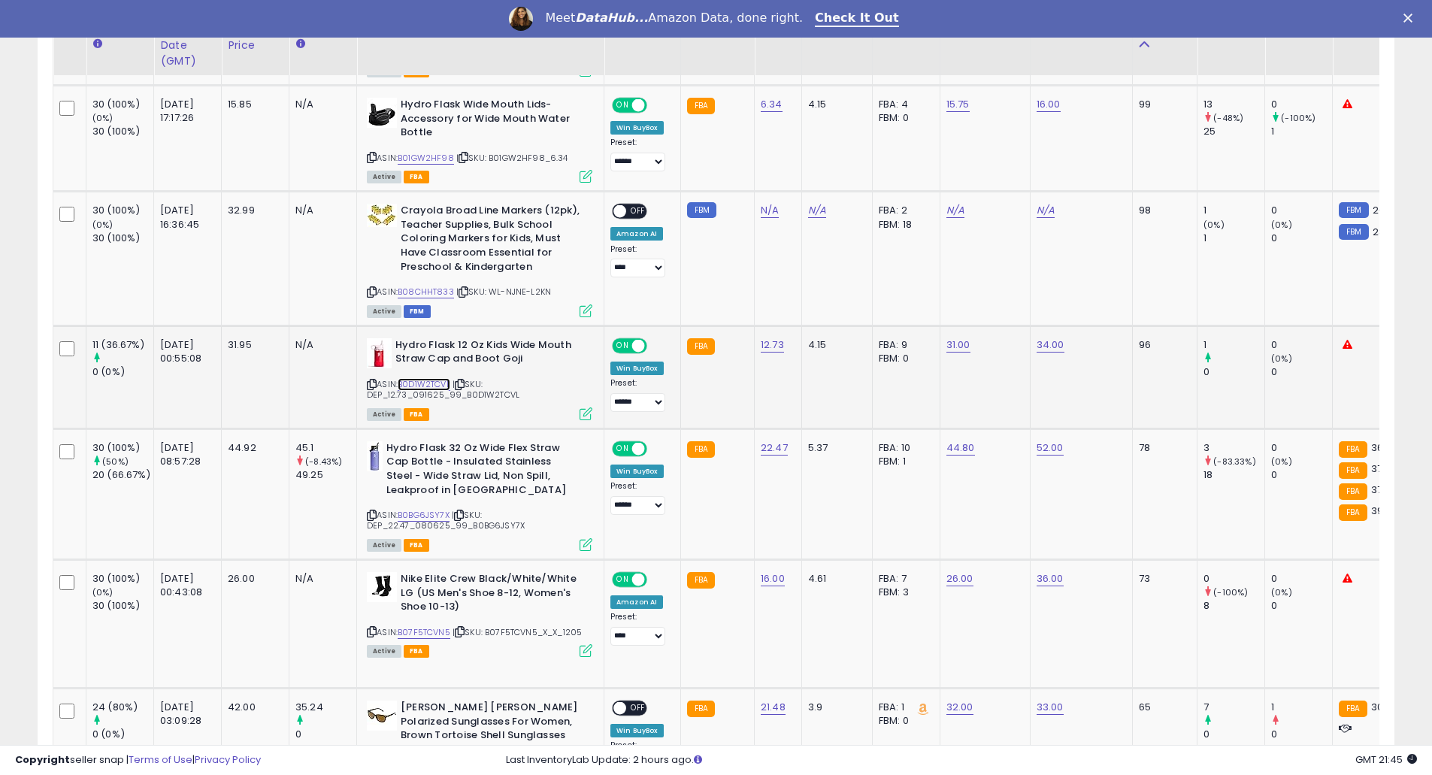
click at [441, 378] on link "B0D1W2TCVL" at bounding box center [424, 384] width 53 height 13
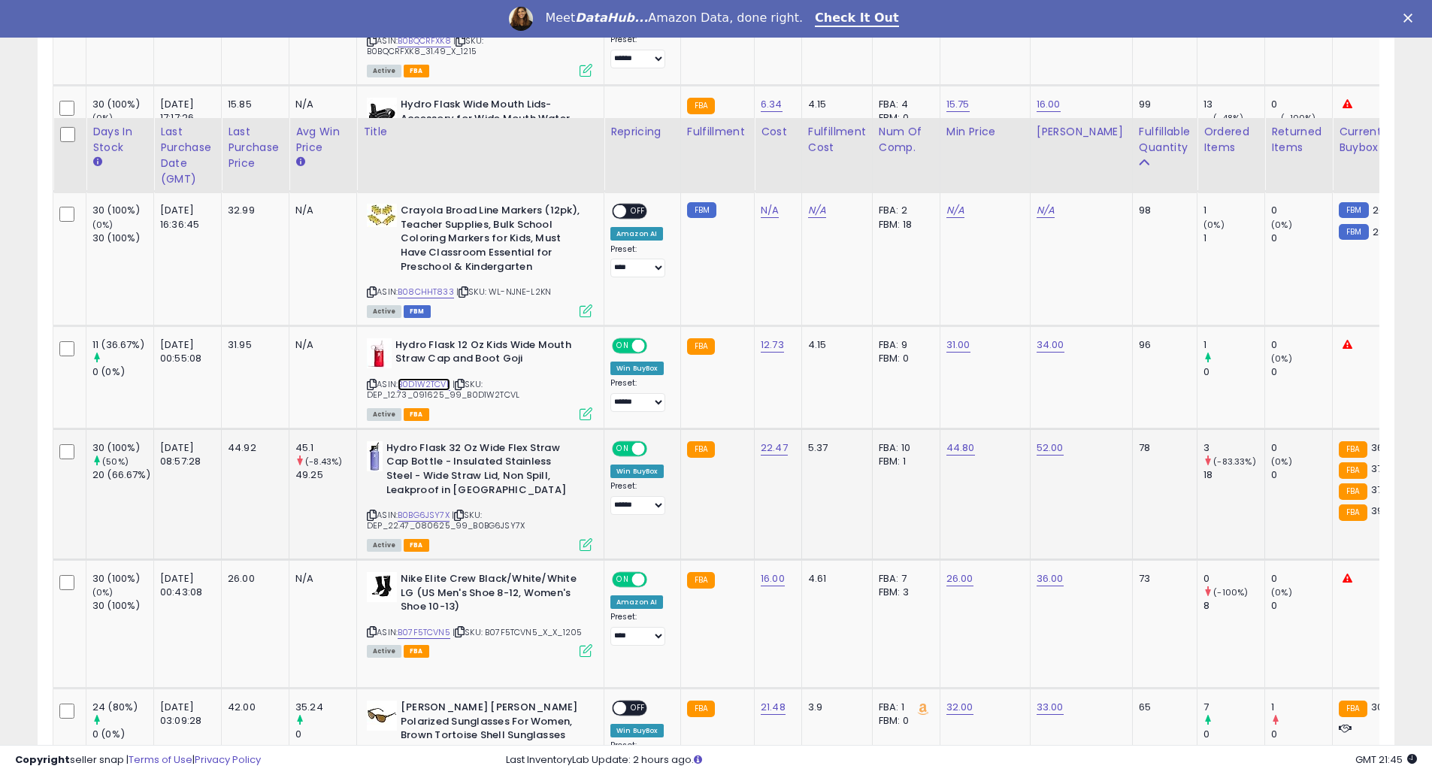
scroll to position [1403, 0]
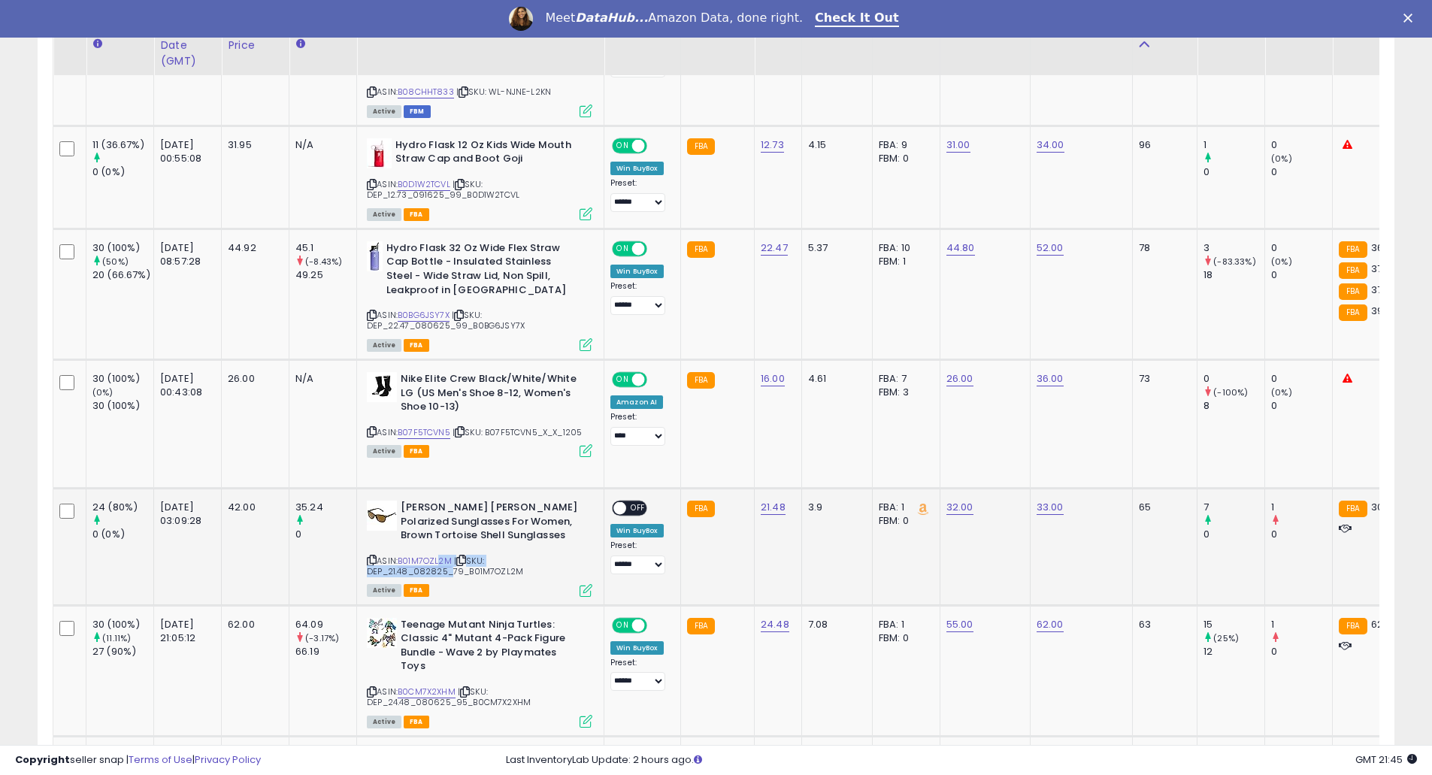
click at [442, 562] on div "ASIN: B01M7OZL2M | SKU: DEP_21.48_082825_79_B01M7OZL2M Active FBA" at bounding box center [480, 548] width 226 height 95
click at [444, 556] on link "B01M7OZL2M" at bounding box center [425, 561] width 54 height 13
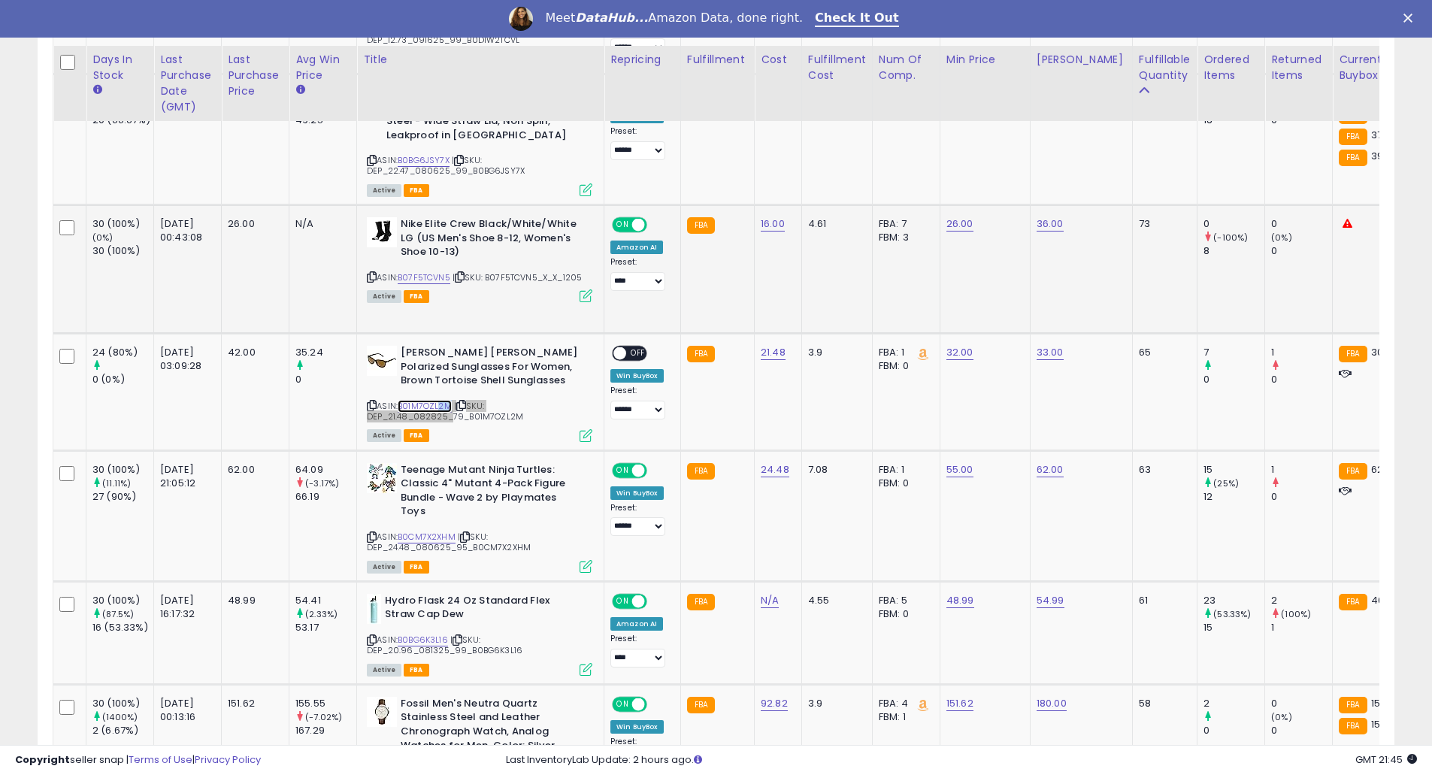
scroll to position [1604, 0]
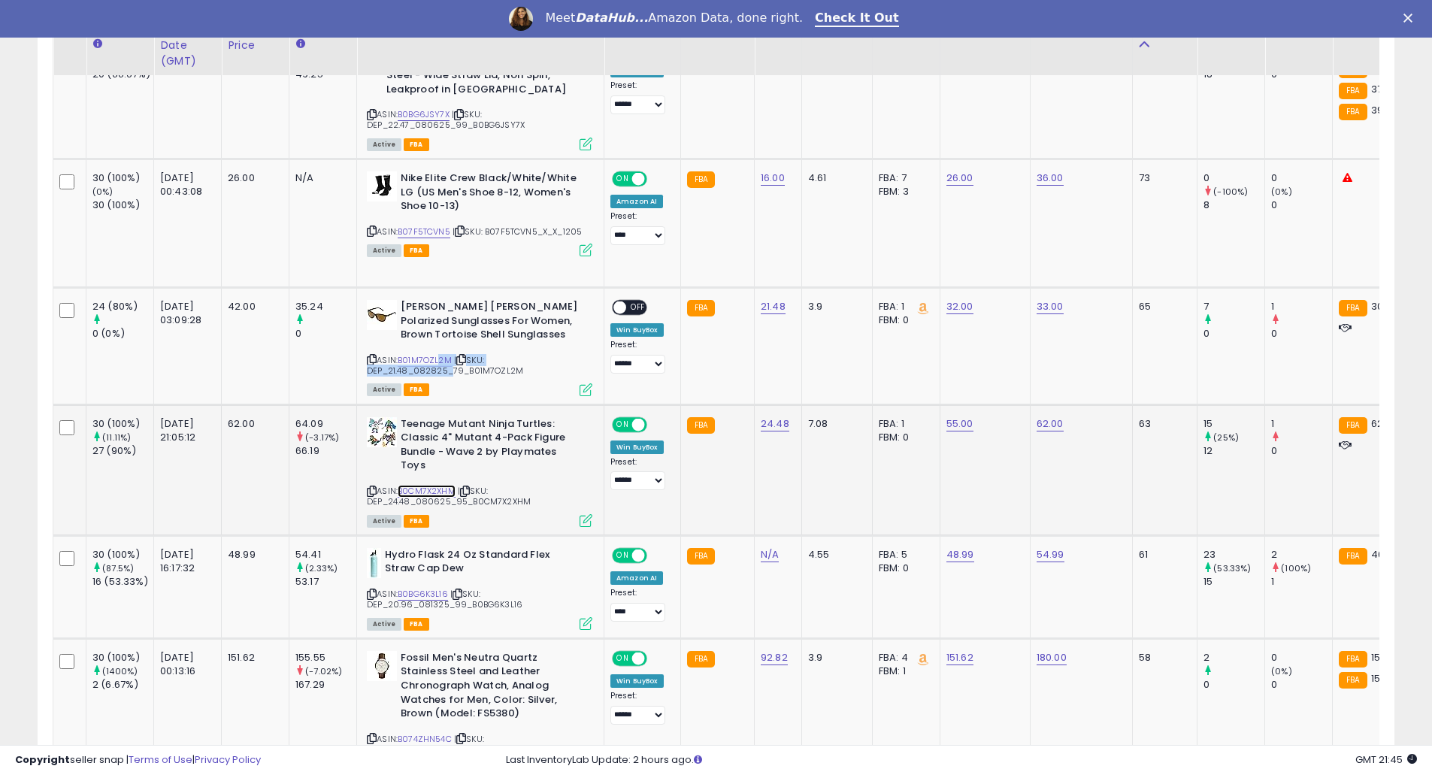
click at [441, 485] on link "B0CM7X2XHM" at bounding box center [427, 491] width 58 height 13
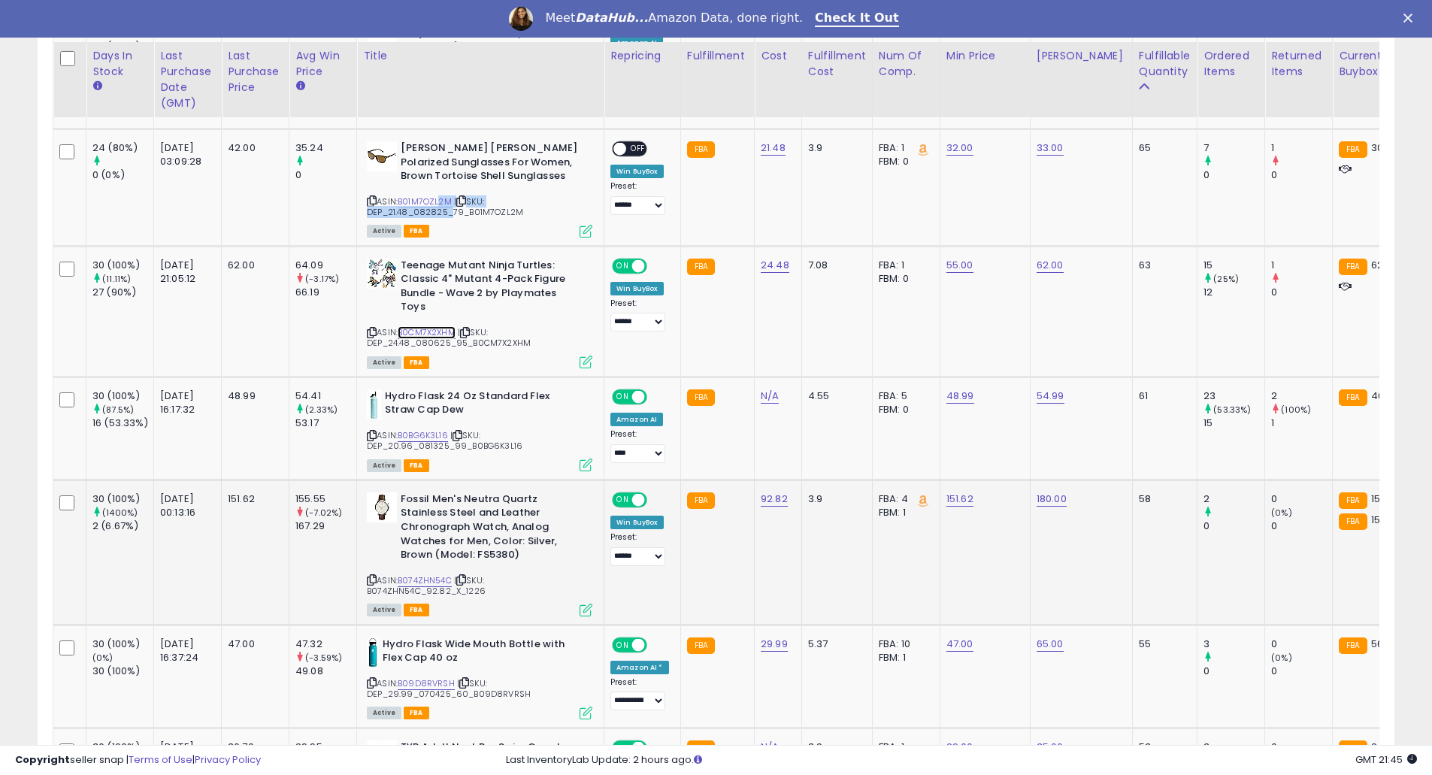
scroll to position [1804, 0]
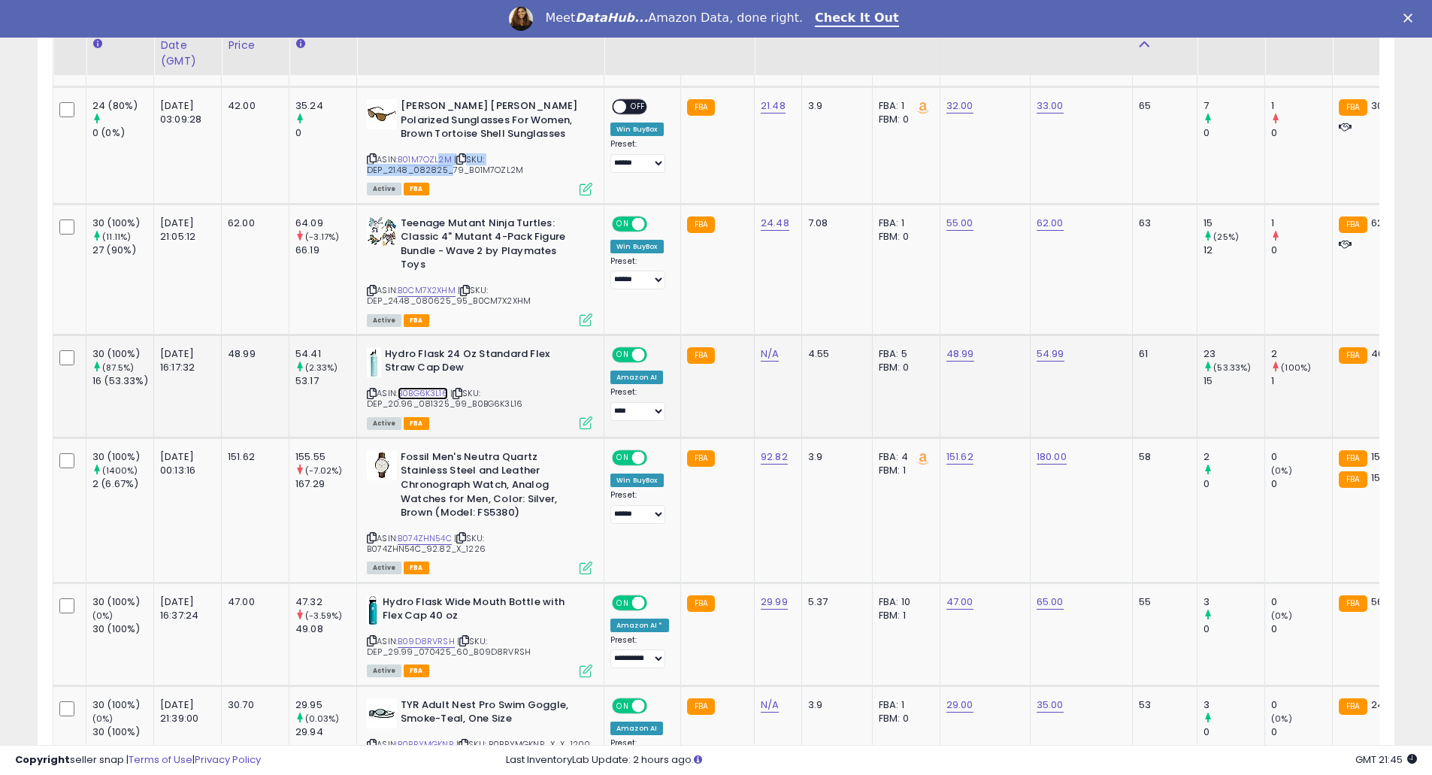
click at [417, 387] on link "B0BG6K3L16" at bounding box center [423, 393] width 50 height 13
click at [423, 532] on link "B074ZHN54C" at bounding box center [425, 538] width 54 height 13
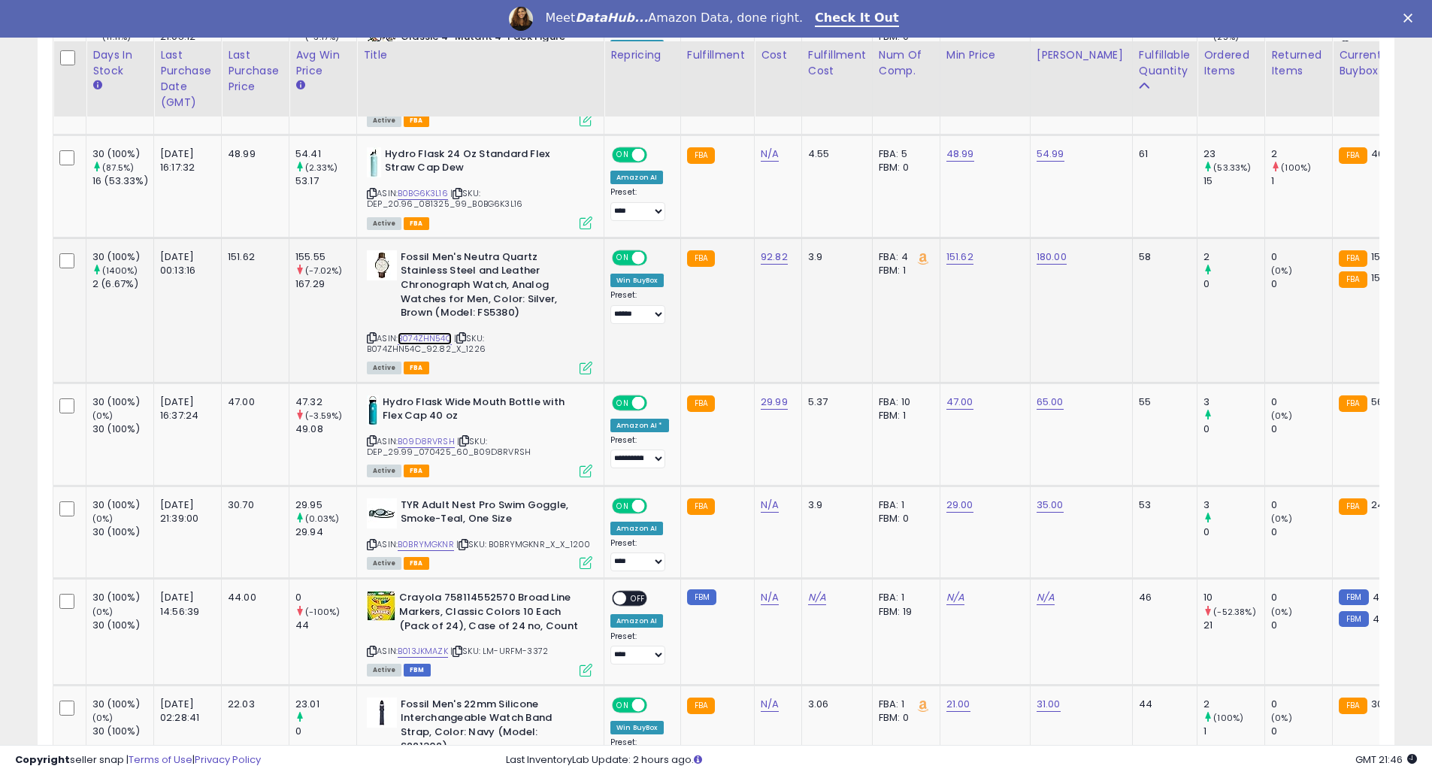
scroll to position [2205, 0]
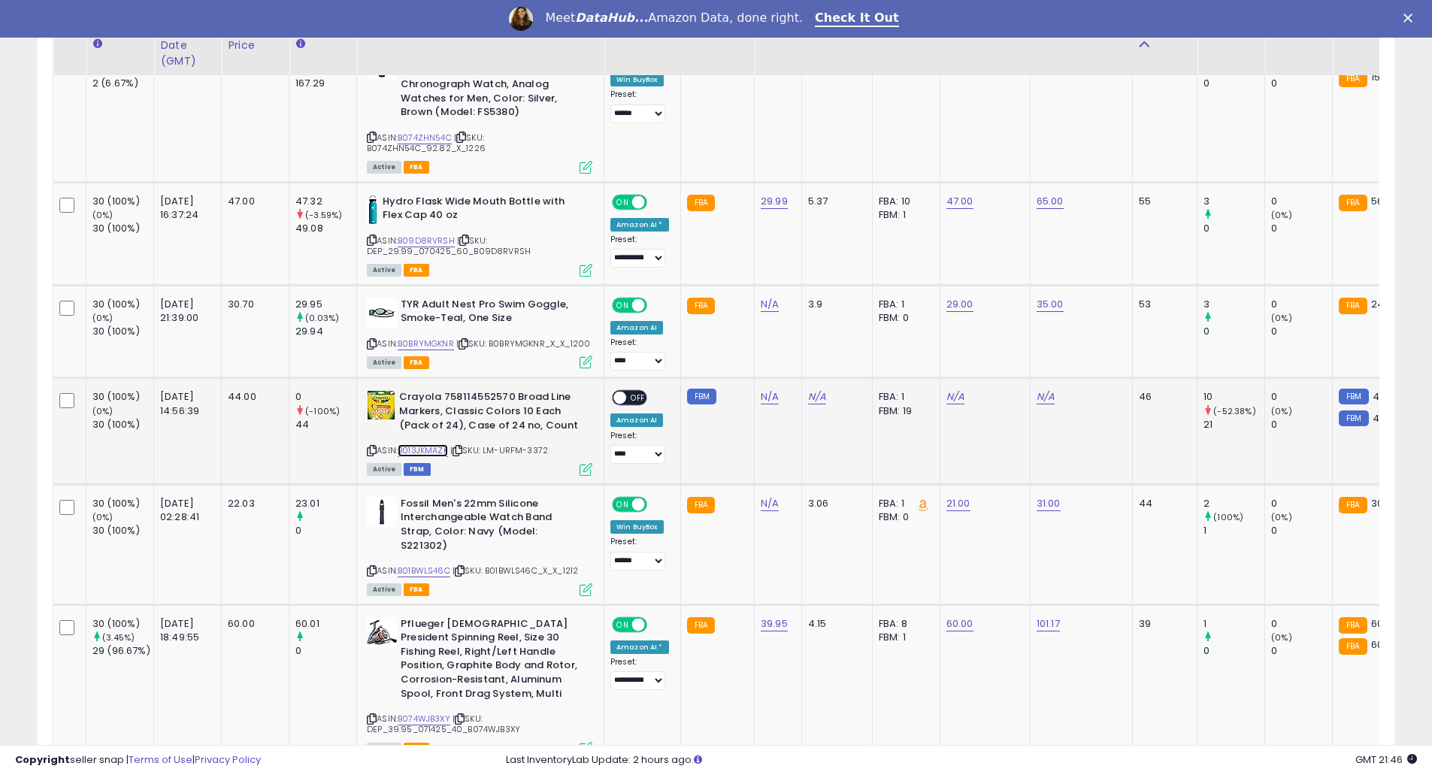
click at [438, 444] on link "B013JKMAZK" at bounding box center [423, 450] width 50 height 13
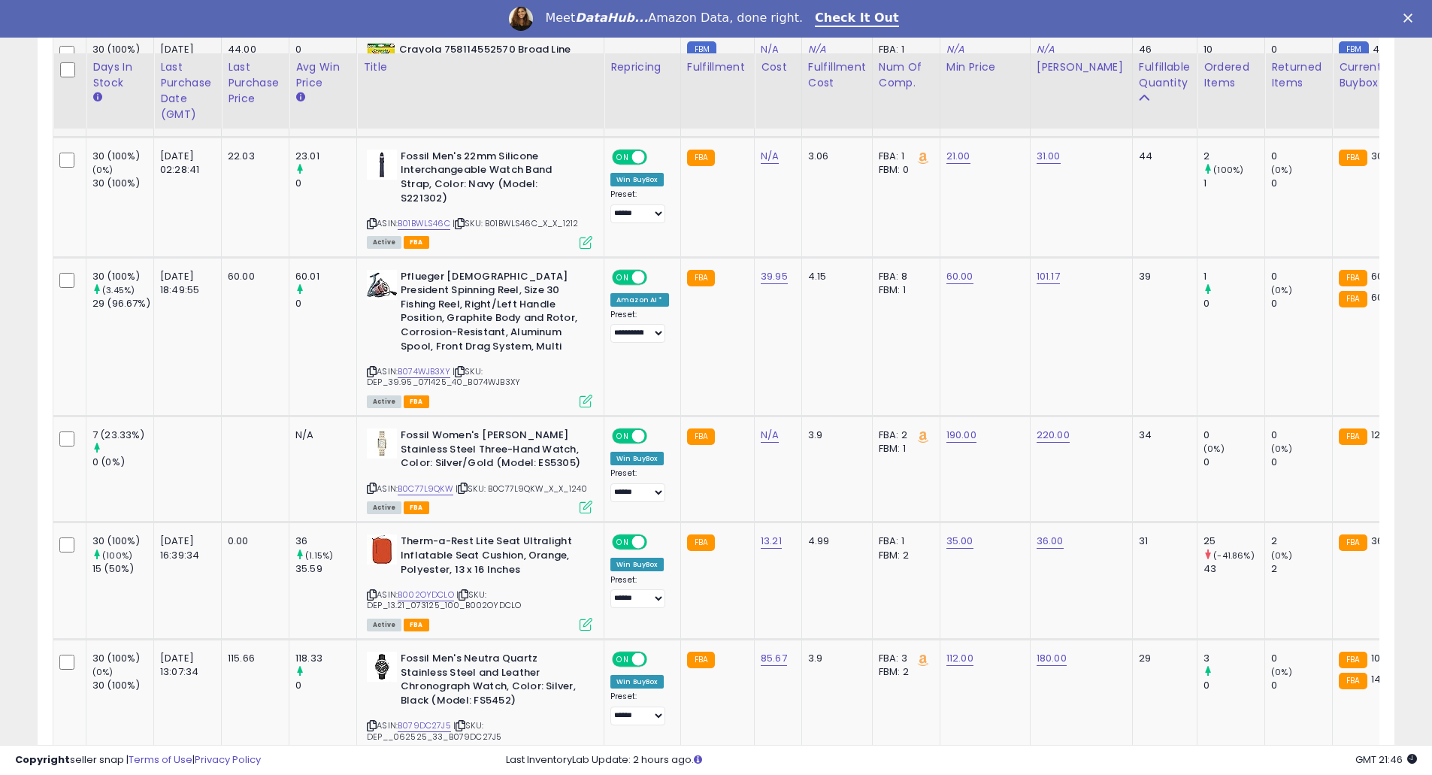
scroll to position [2606, 0]
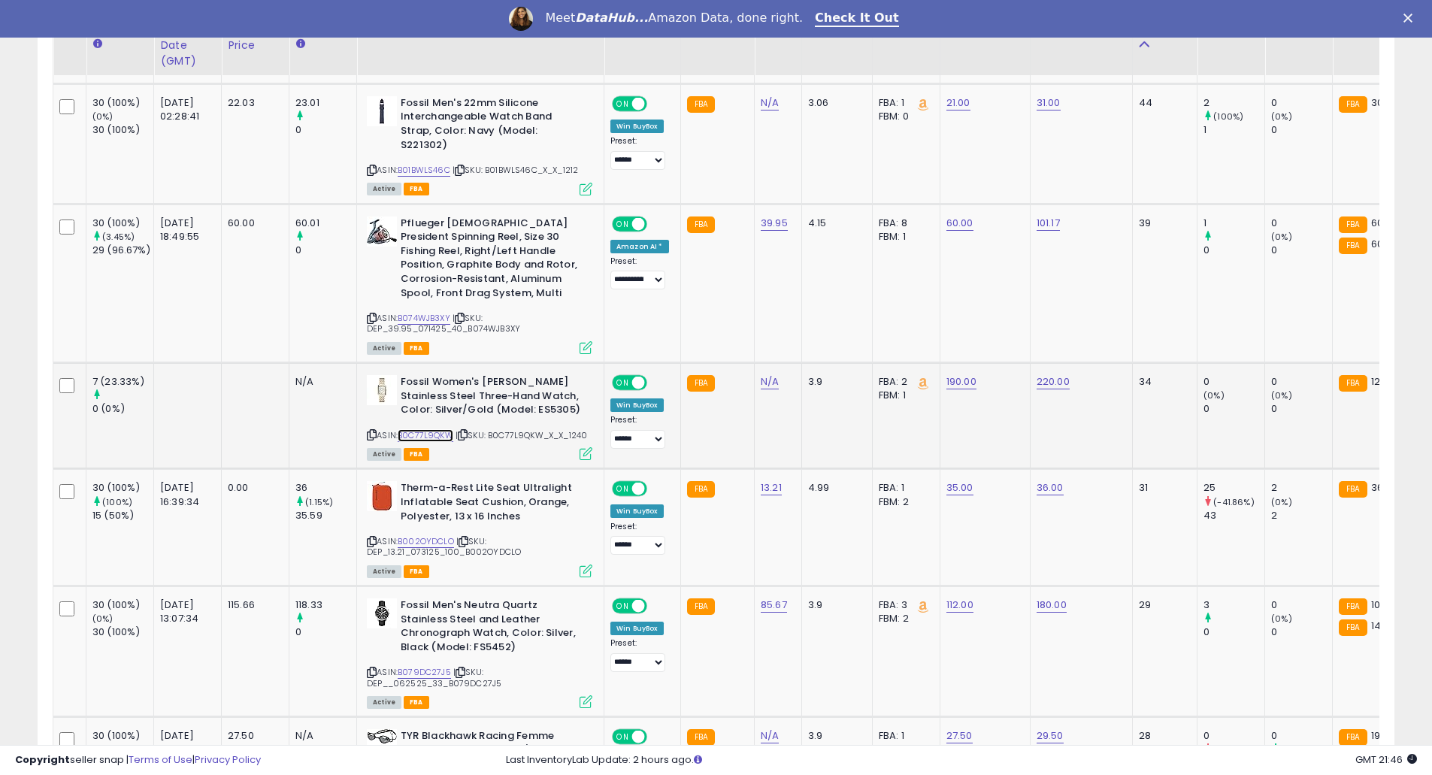
click at [441, 429] on link "B0C77L9QKW" at bounding box center [426, 435] width 56 height 13
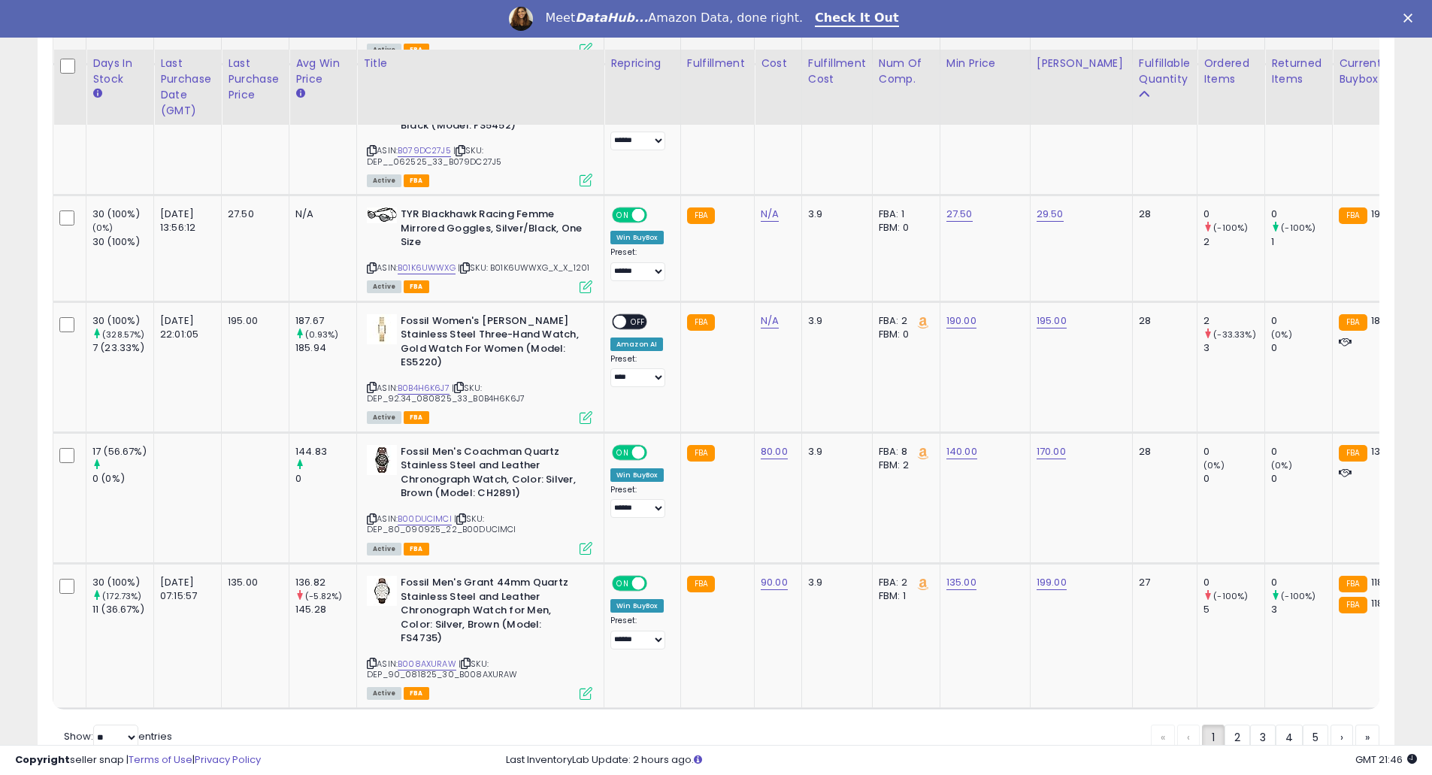
scroll to position [3177, 0]
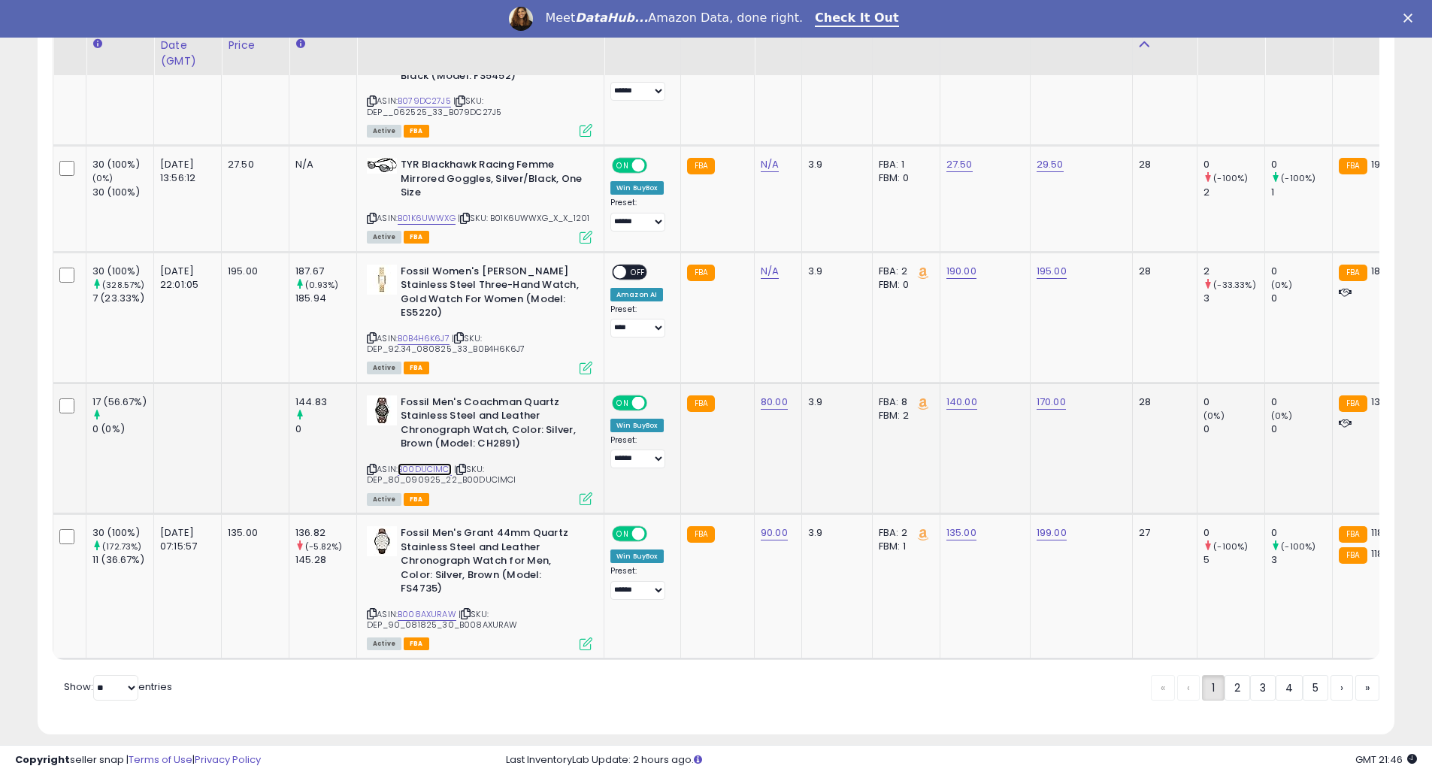
click at [408, 463] on link "B00DUCIMCI" at bounding box center [425, 469] width 54 height 13
drag, startPoint x: 1242, startPoint y: 674, endPoint x: 789, endPoint y: 471, distance: 496.4
click at [1242, 675] on link "2" at bounding box center [1238, 688] width 26 height 26
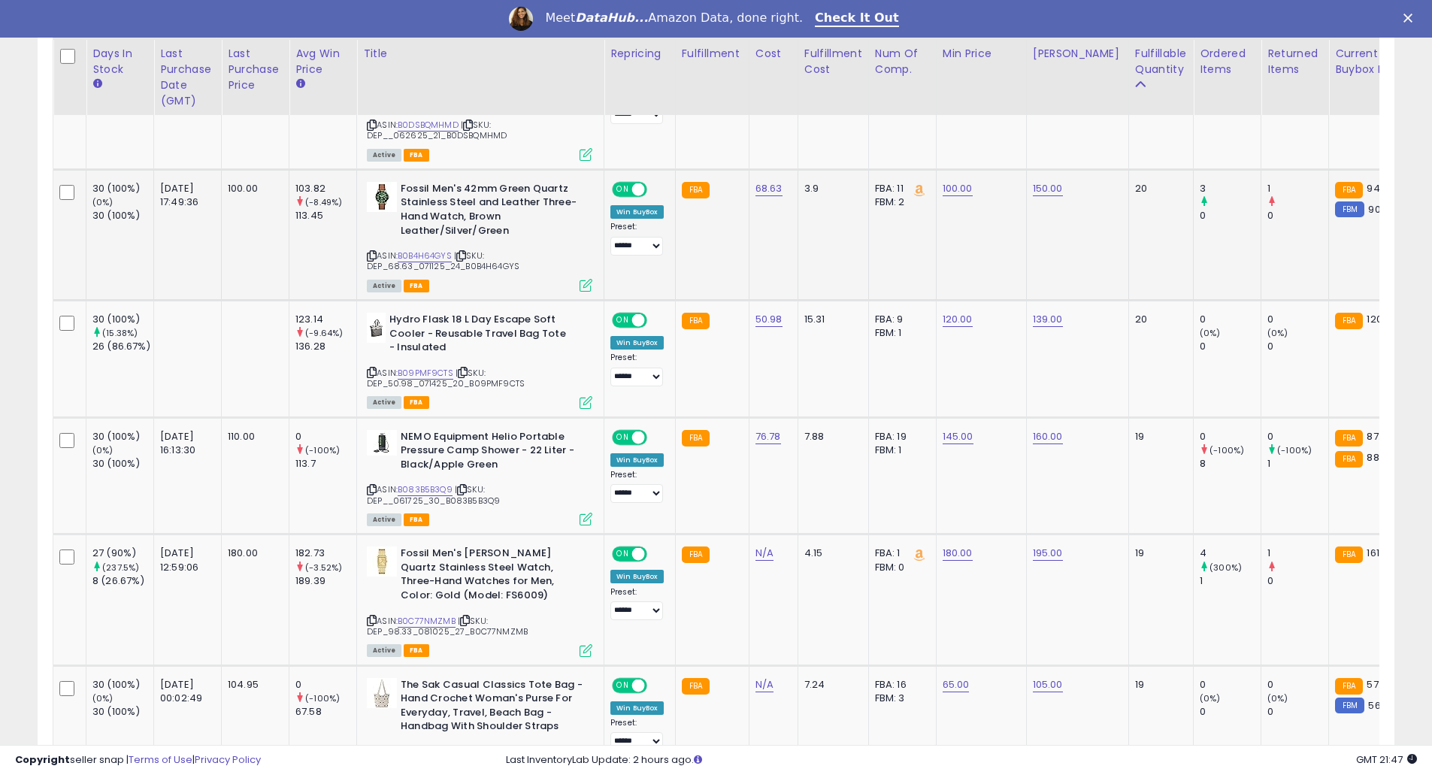
scroll to position [1413, 0]
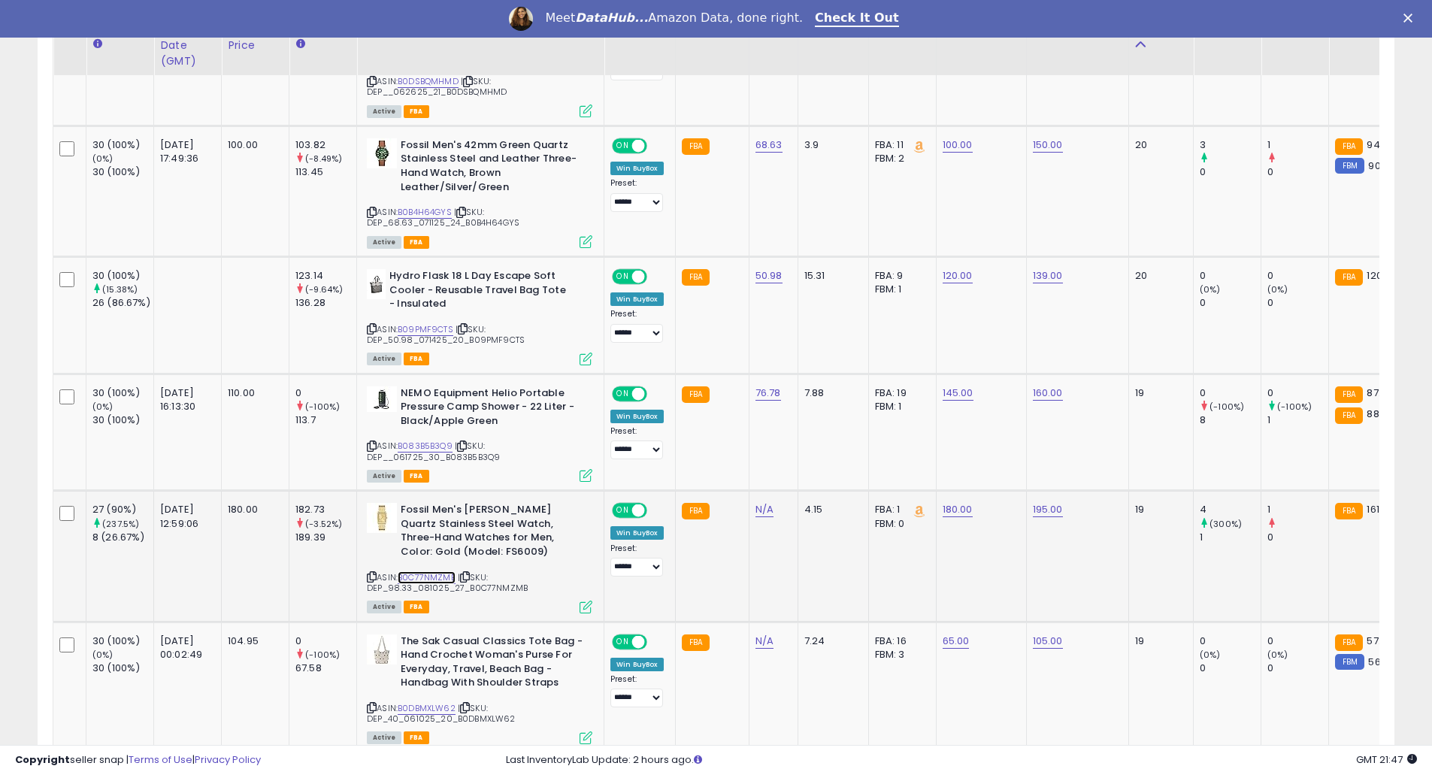
click at [425, 571] on link "B0C77NMZMB" at bounding box center [427, 577] width 58 height 13
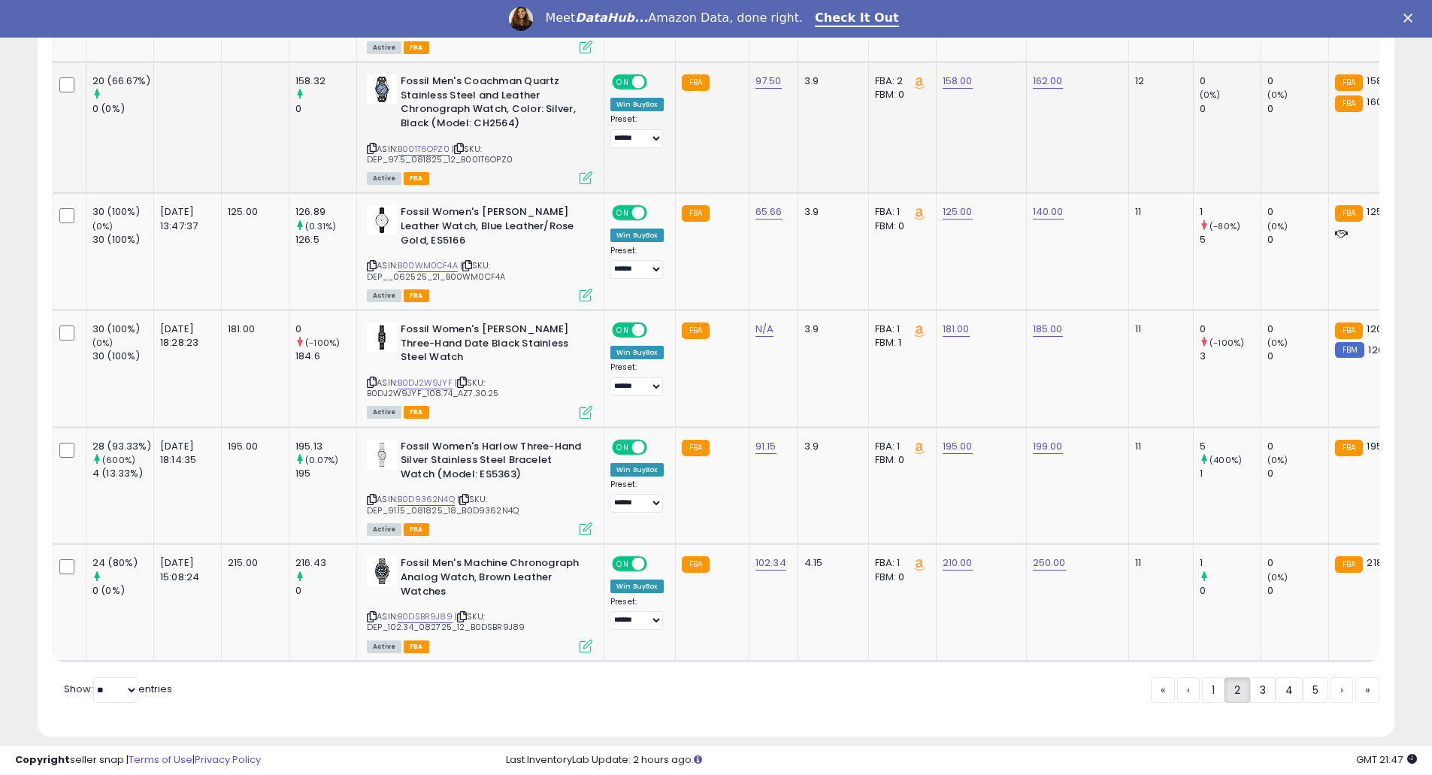
scroll to position [3331, 0]
